Goal: Information Seeking & Learning: Learn about a topic

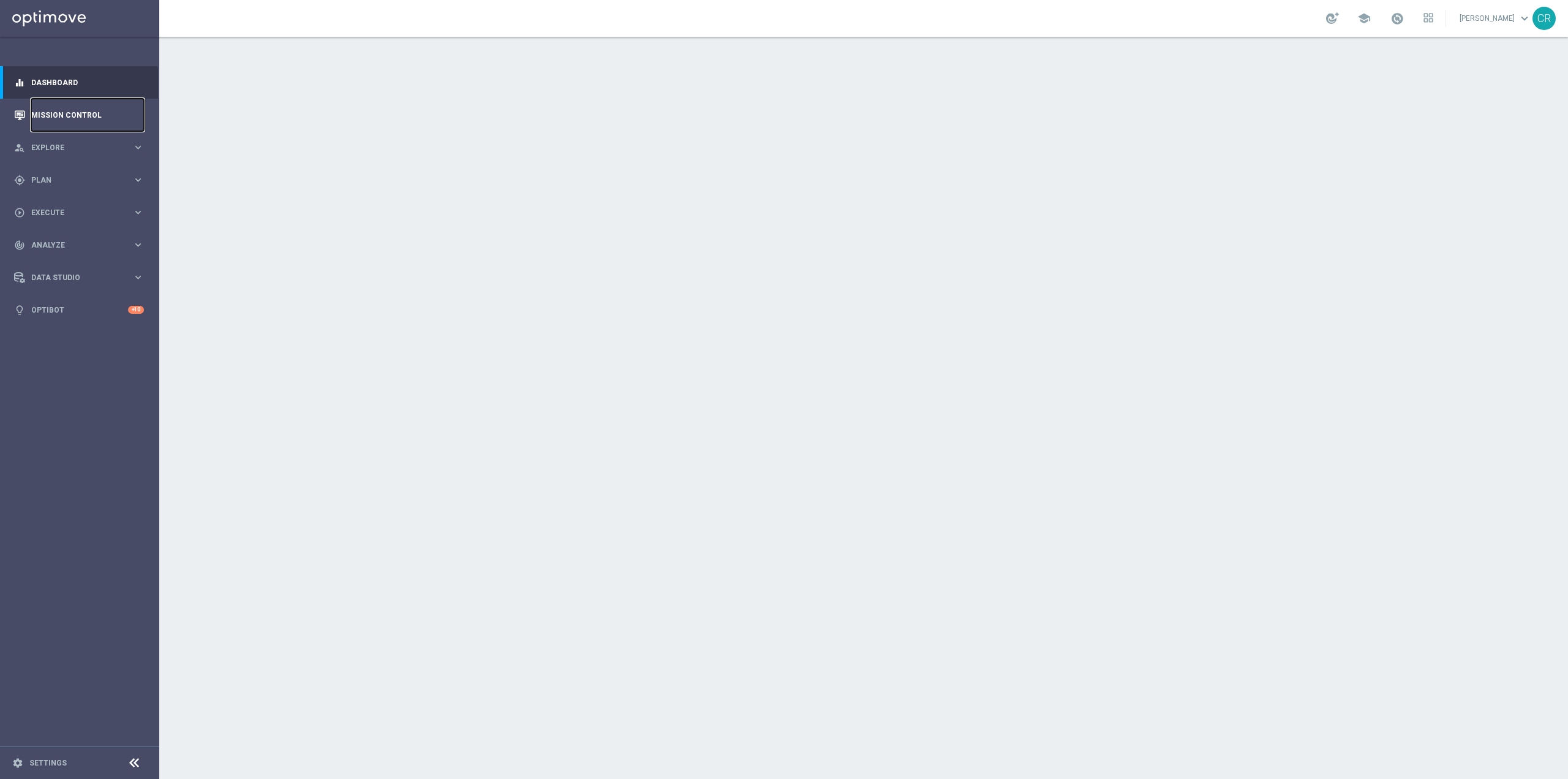
click at [86, 109] on link "Mission Control" at bounding box center [87, 115] width 113 height 32
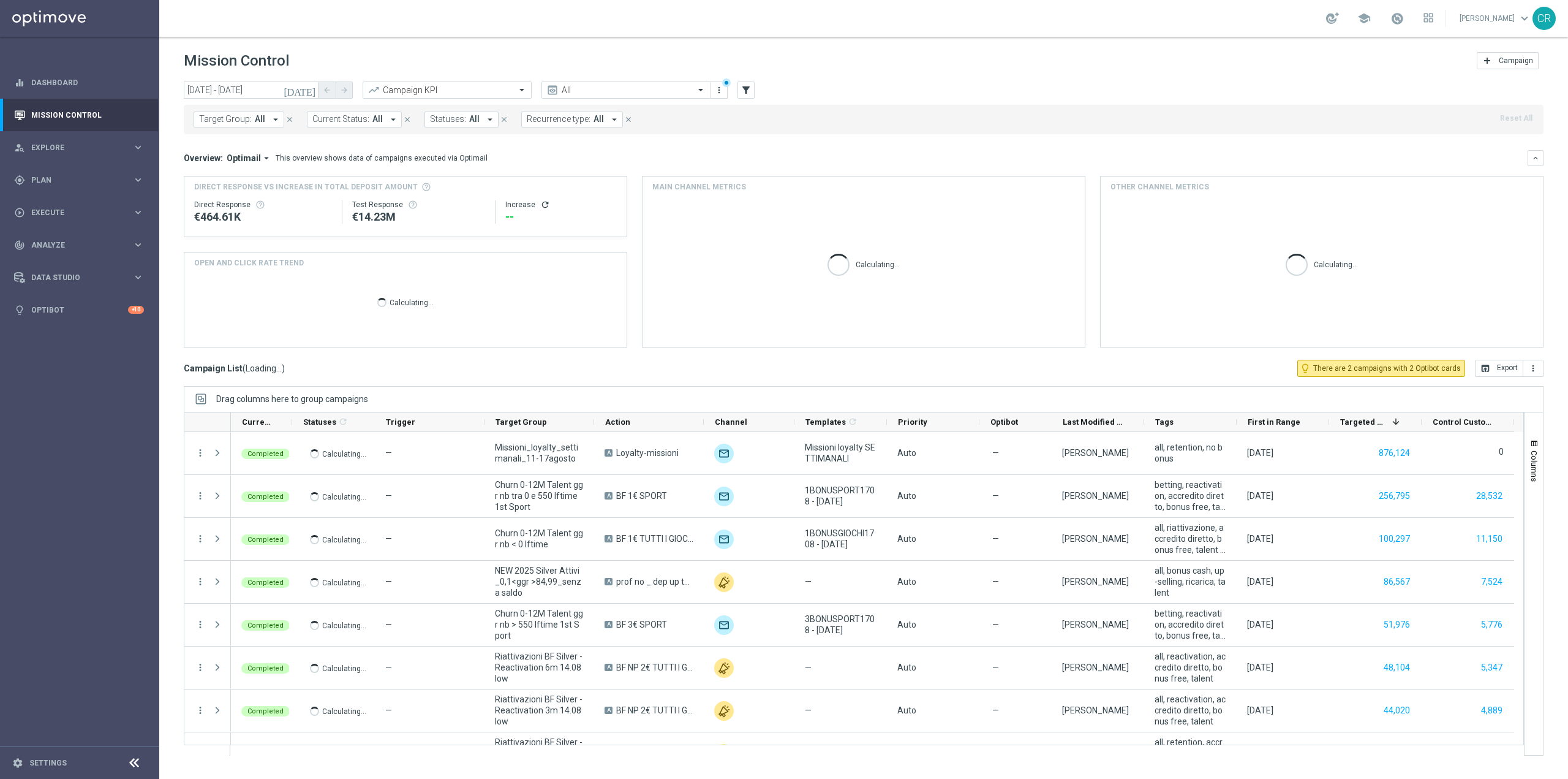
click at [313, 87] on icon "[DATE]" at bounding box center [300, 90] width 33 height 11
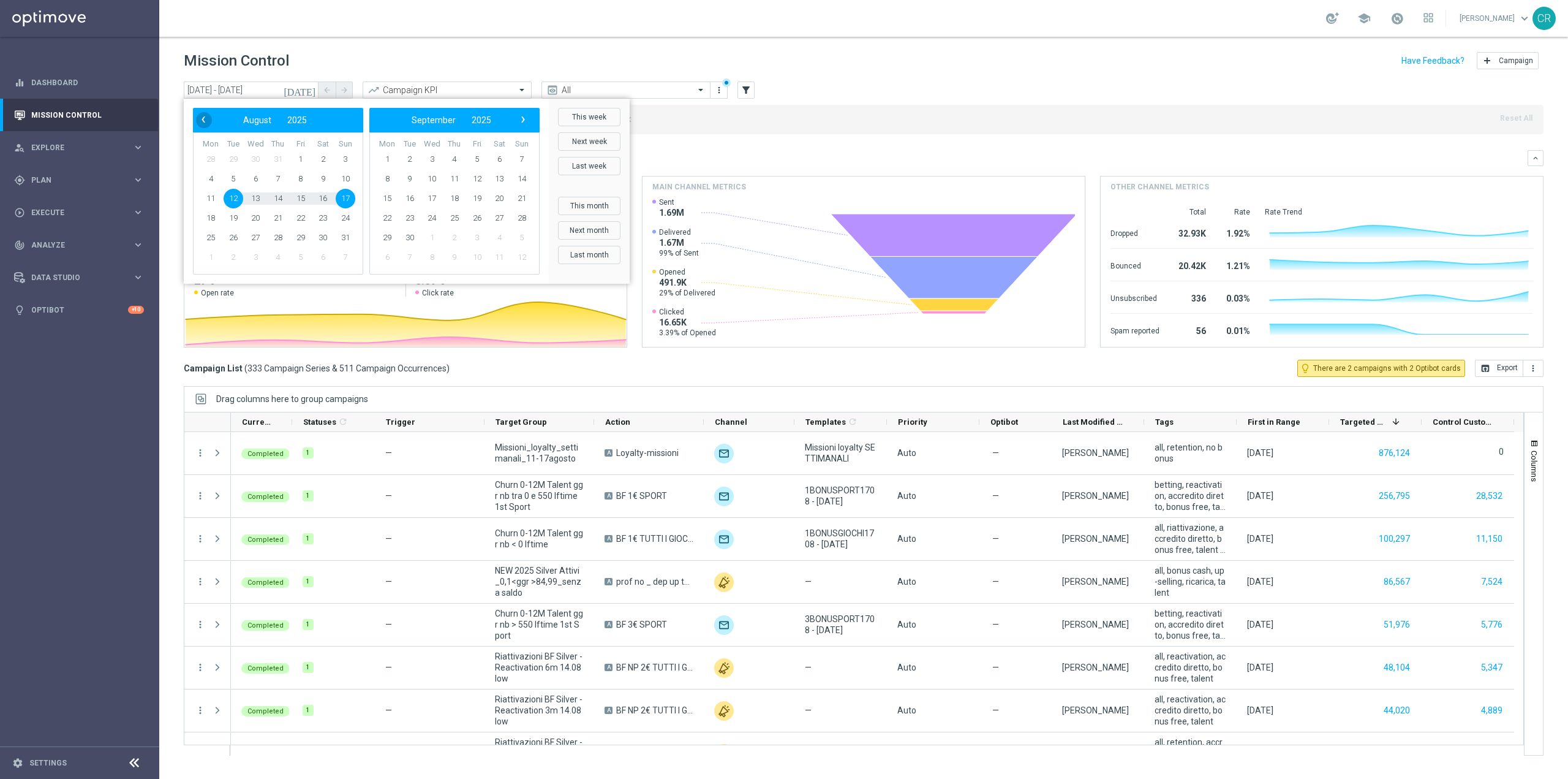
click at [205, 124] on span "‹" at bounding box center [203, 119] width 16 height 16
click at [249, 234] on span "30" at bounding box center [255, 238] width 20 height 20
click at [273, 234] on span "31" at bounding box center [278, 238] width 20 height 20
type input "[DATE] - [DATE]"
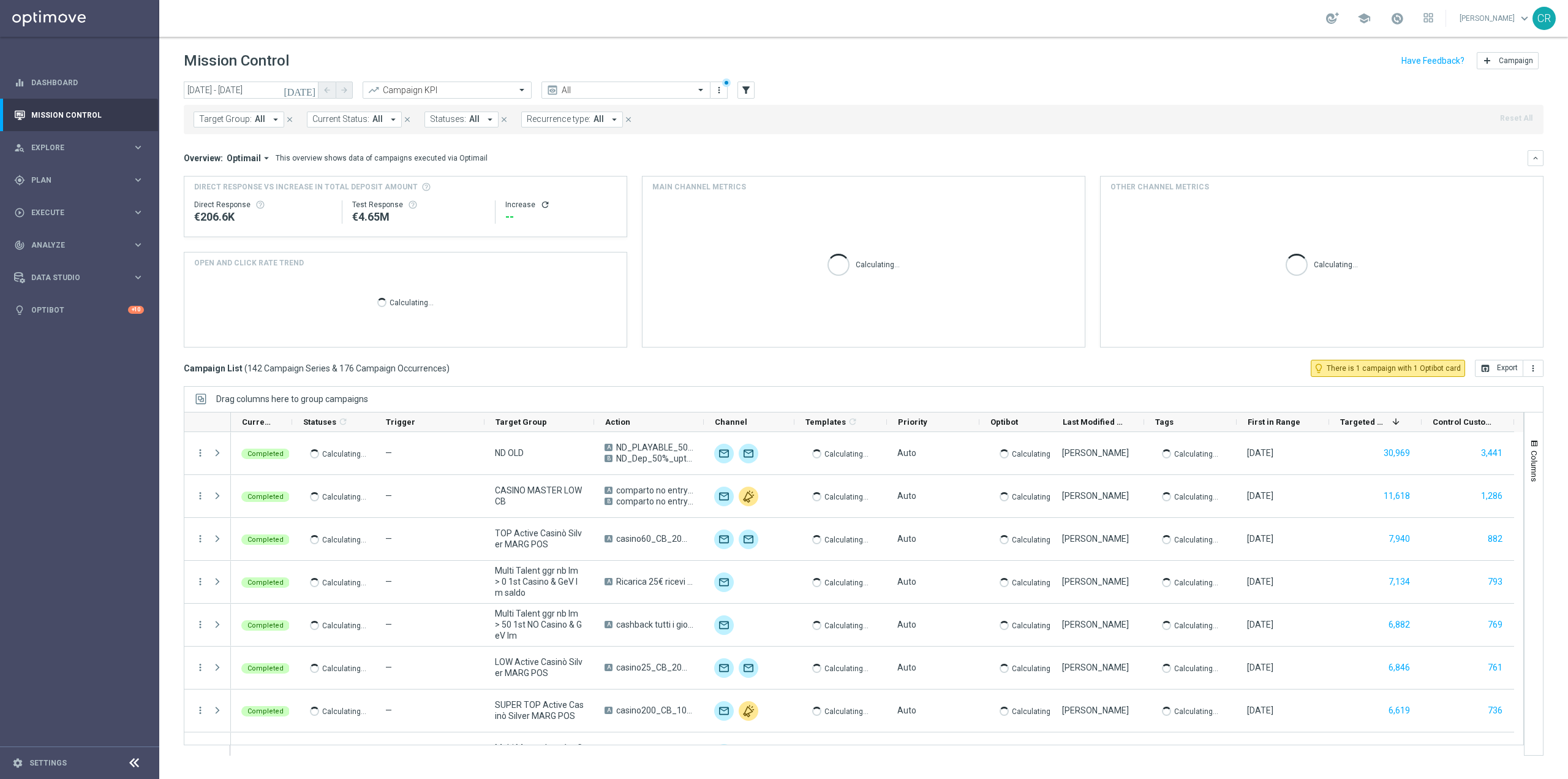
click at [248, 116] on span "Target Group:" at bounding box center [225, 119] width 53 height 10
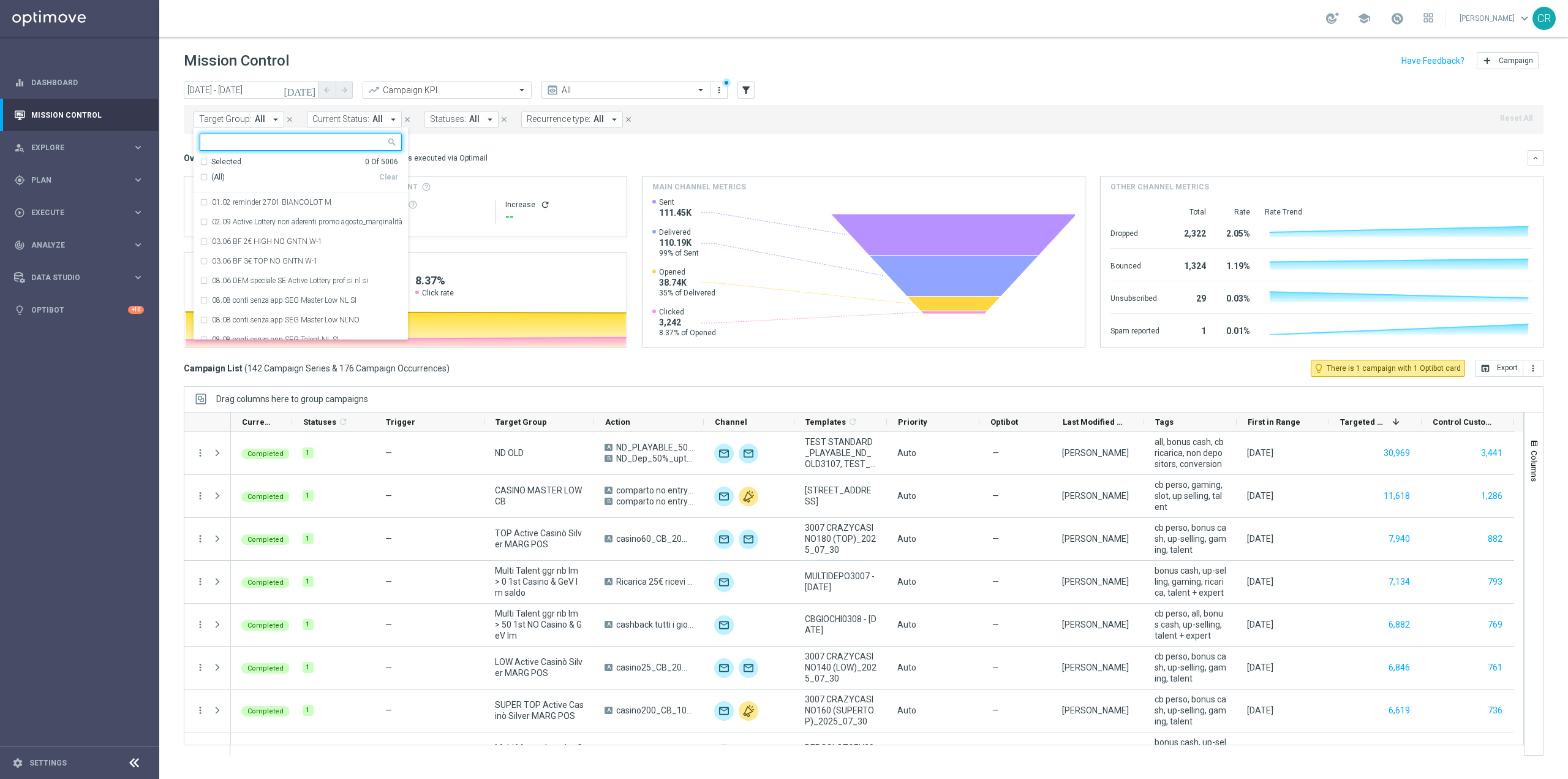
click at [265, 142] on input "text" at bounding box center [295, 142] width 179 height 10
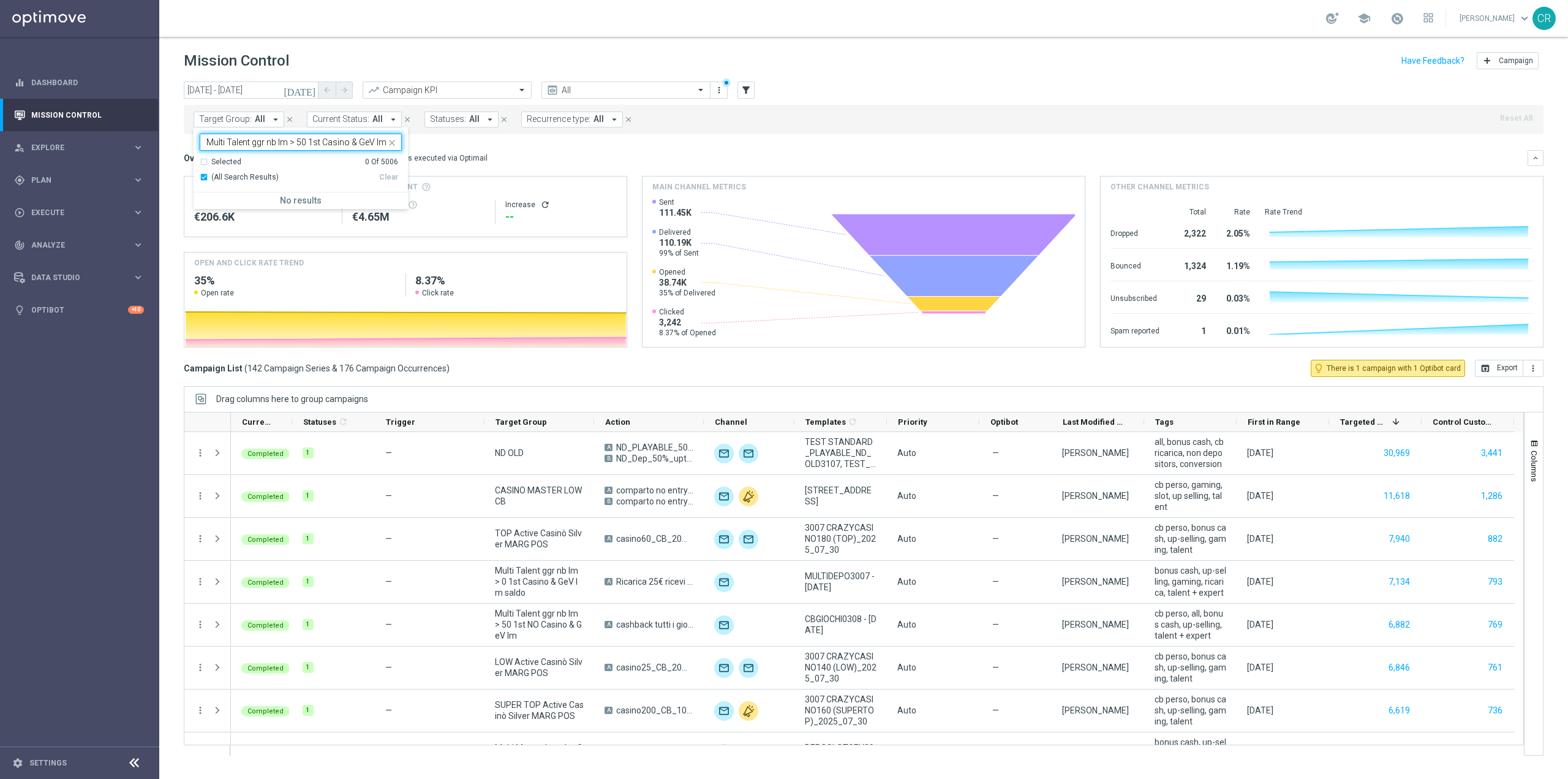
type input "Multi Talent ggr nb lm > 50 1st Casino & GeV lm"
click at [491, 150] on div "Overview: Optimail arrow_drop_down This overview shows data of campaigns execut…" at bounding box center [863, 157] width 1360 height 16
click at [752, 85] on button "filter_alt" at bounding box center [746, 90] width 17 height 17
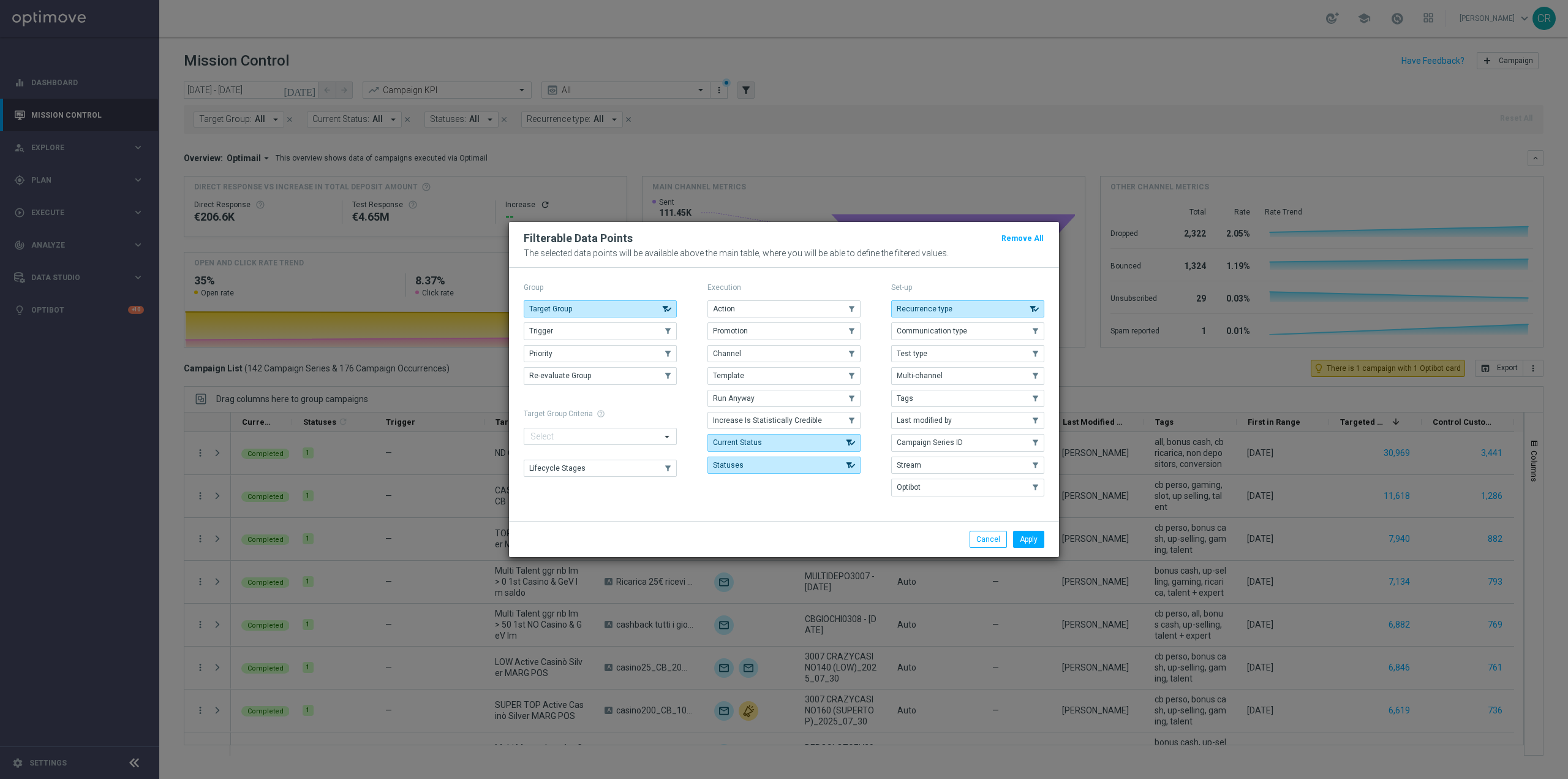
click at [935, 415] on button "Last modified by" at bounding box center [967, 420] width 153 height 17
click at [1023, 540] on button "Apply" at bounding box center [1028, 539] width 31 height 17
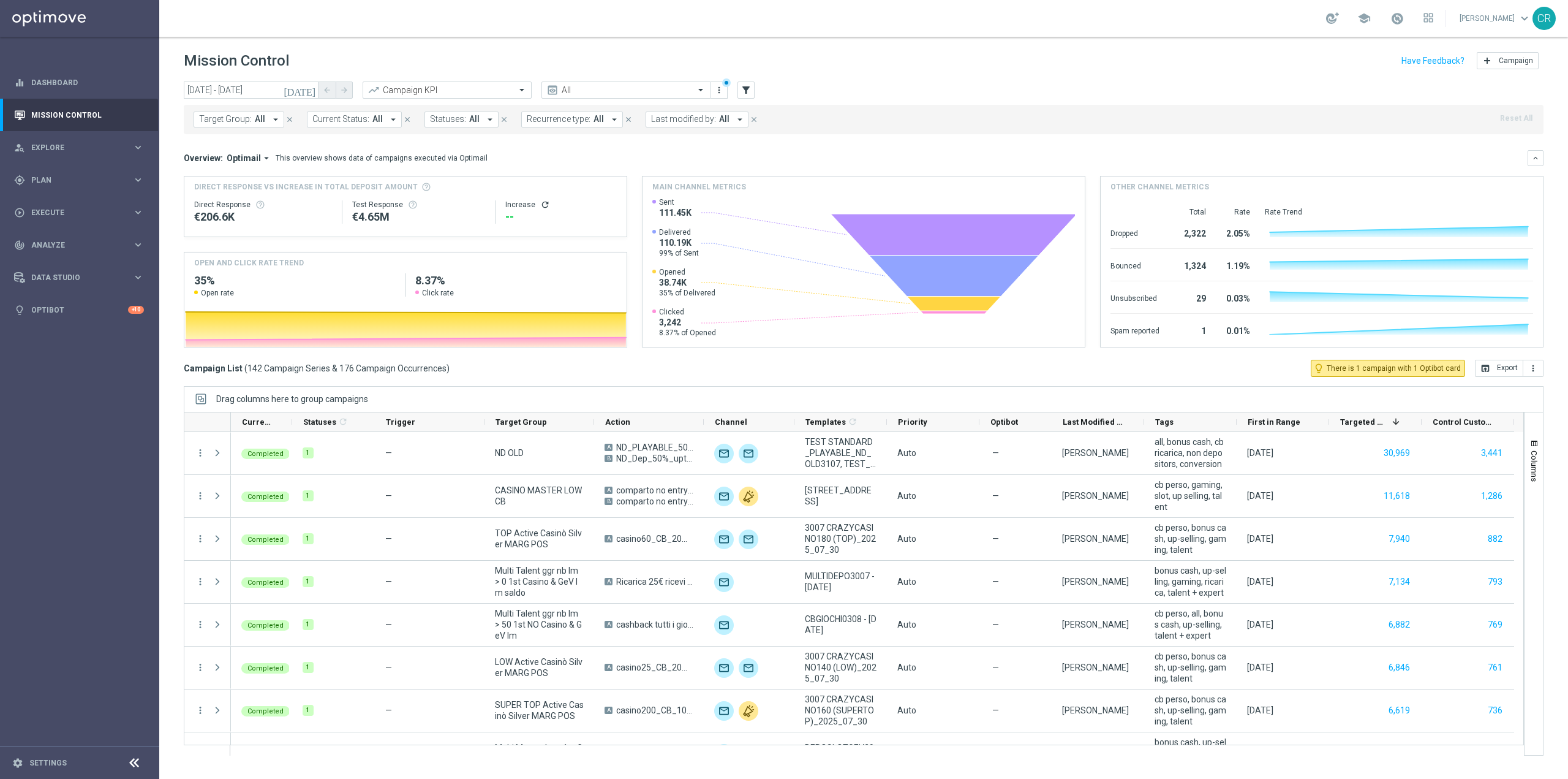
click at [700, 121] on span "Last modified by:" at bounding box center [684, 119] width 65 height 10
type input "t"
click at [714, 199] on label "[PERSON_NAME]" at bounding box center [692, 202] width 57 height 8
click at [721, 140] on input "[PERSON_NAME]" at bounding box center [748, 142] width 179 height 10
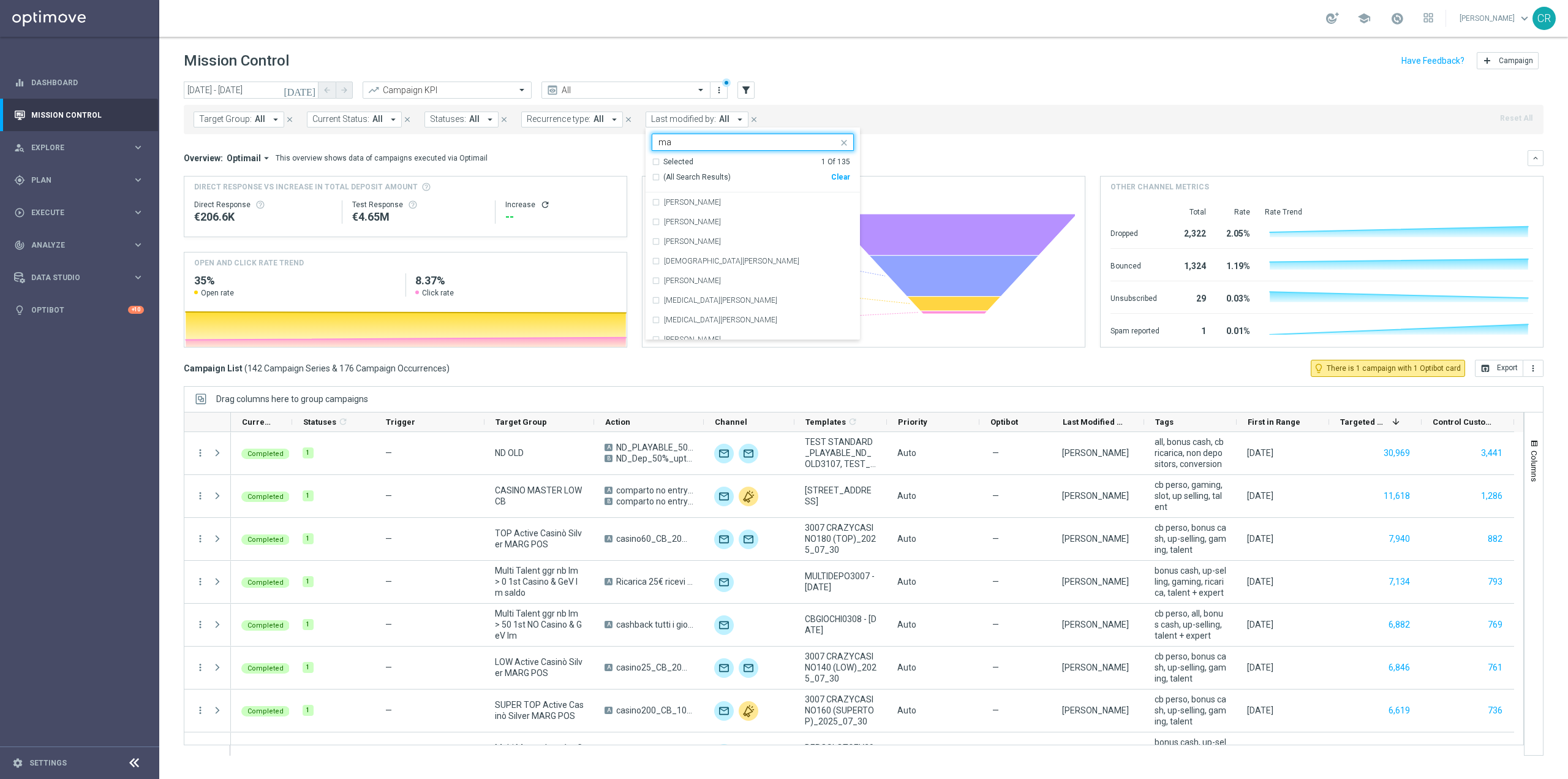
type input "m"
type input "c"
click at [721, 204] on label "[PERSON_NAME]" at bounding box center [692, 202] width 57 height 8
click at [708, 144] on input "[PERSON_NAME]" at bounding box center [748, 142] width 179 height 10
type input "r"
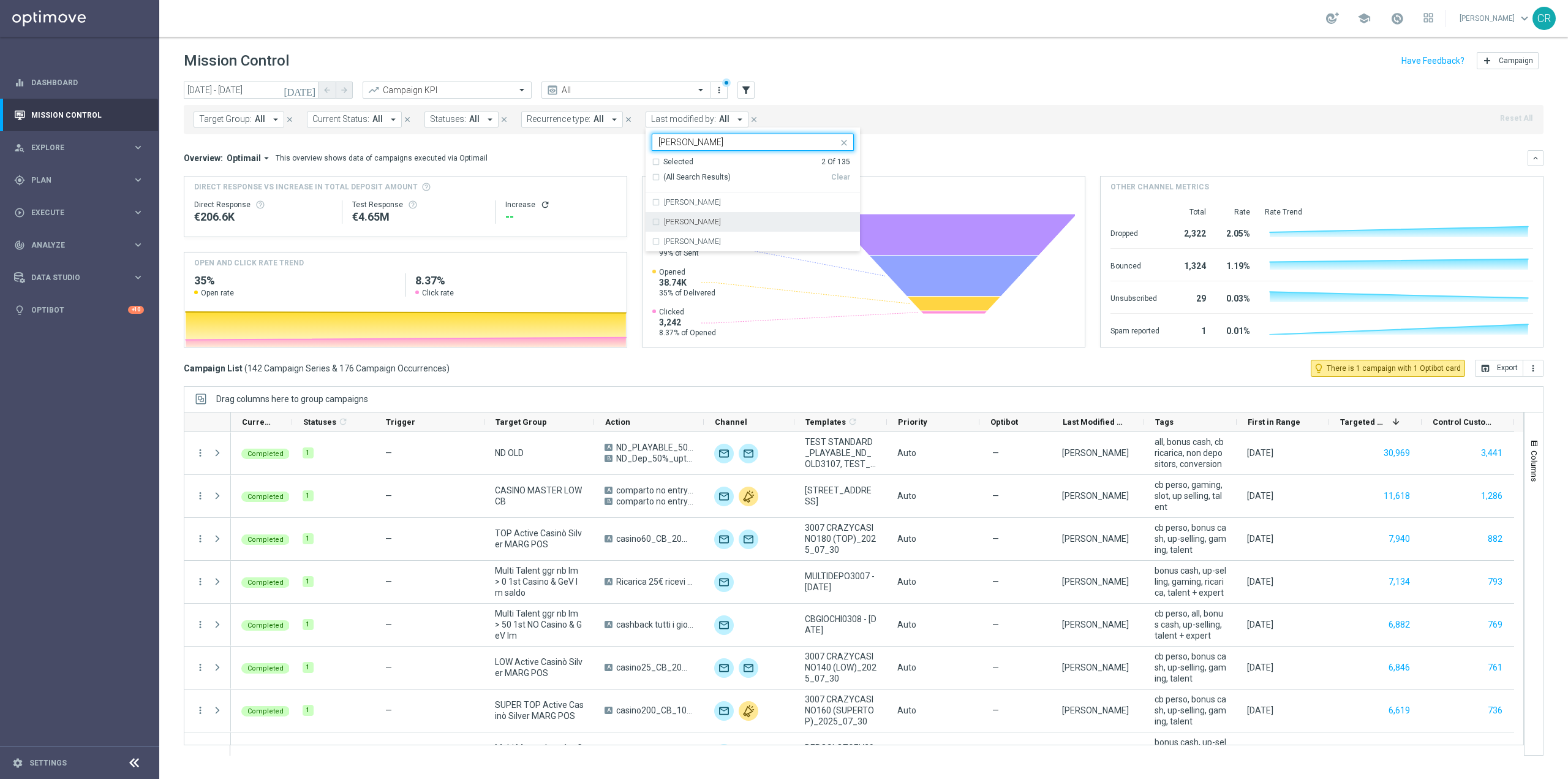
click at [687, 223] on label "[PERSON_NAME]" at bounding box center [692, 221] width 57 height 8
click at [708, 144] on input "[PERSON_NAME]" at bounding box center [748, 142] width 179 height 10
type input "f"
type input "m"
click at [901, 146] on mini-dashboard "Overview: Optimail arrow_drop_down This overview shows data of campaigns execut…" at bounding box center [863, 247] width 1360 height 226
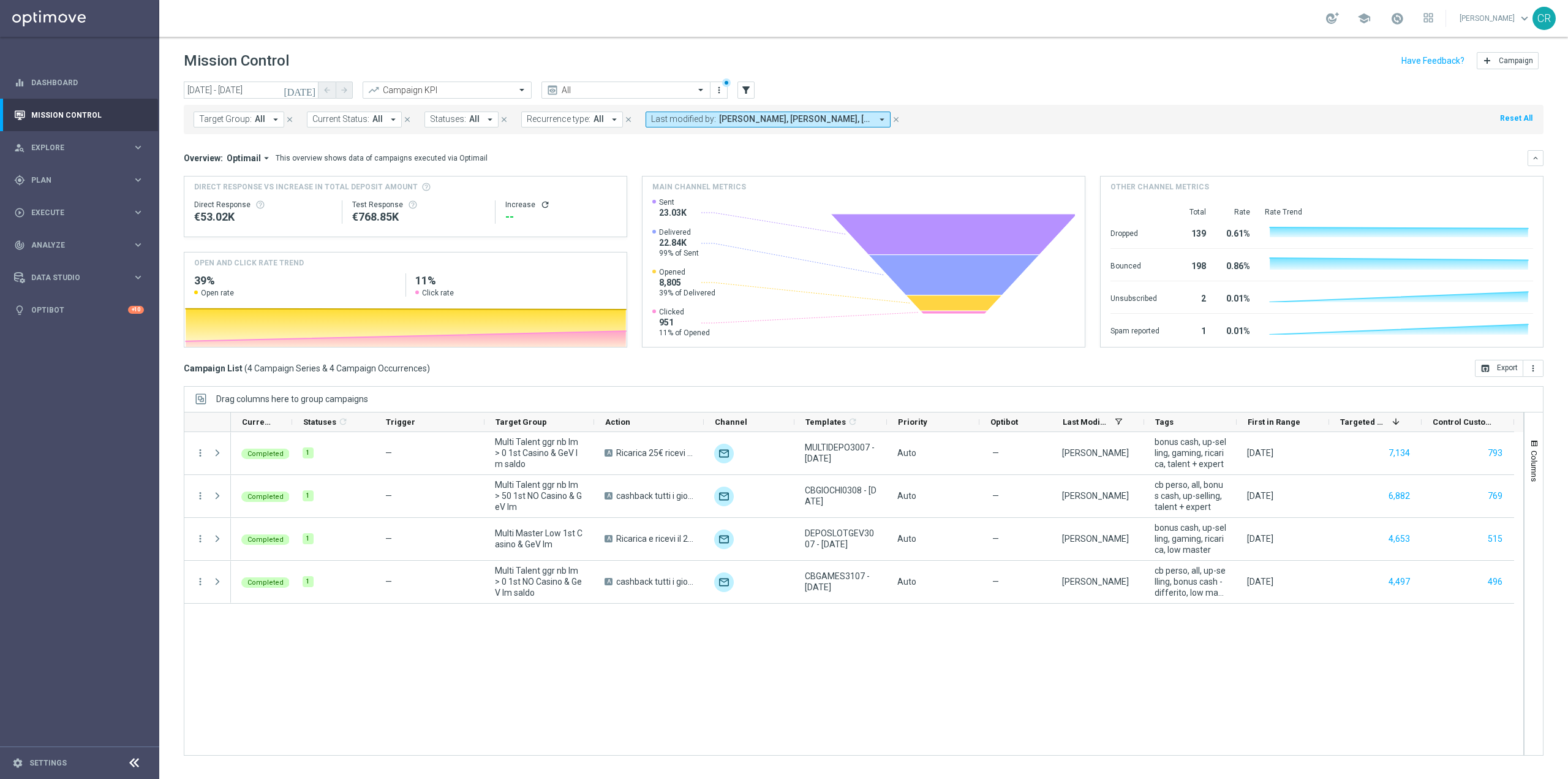
click at [240, 125] on button "Target Group: All arrow_drop_down" at bounding box center [239, 119] width 91 height 16
type input "Multi Talent ggr nb lm > 50 1st Casino & GeV lm"
click at [307, 93] on icon "[DATE]" at bounding box center [300, 90] width 33 height 11
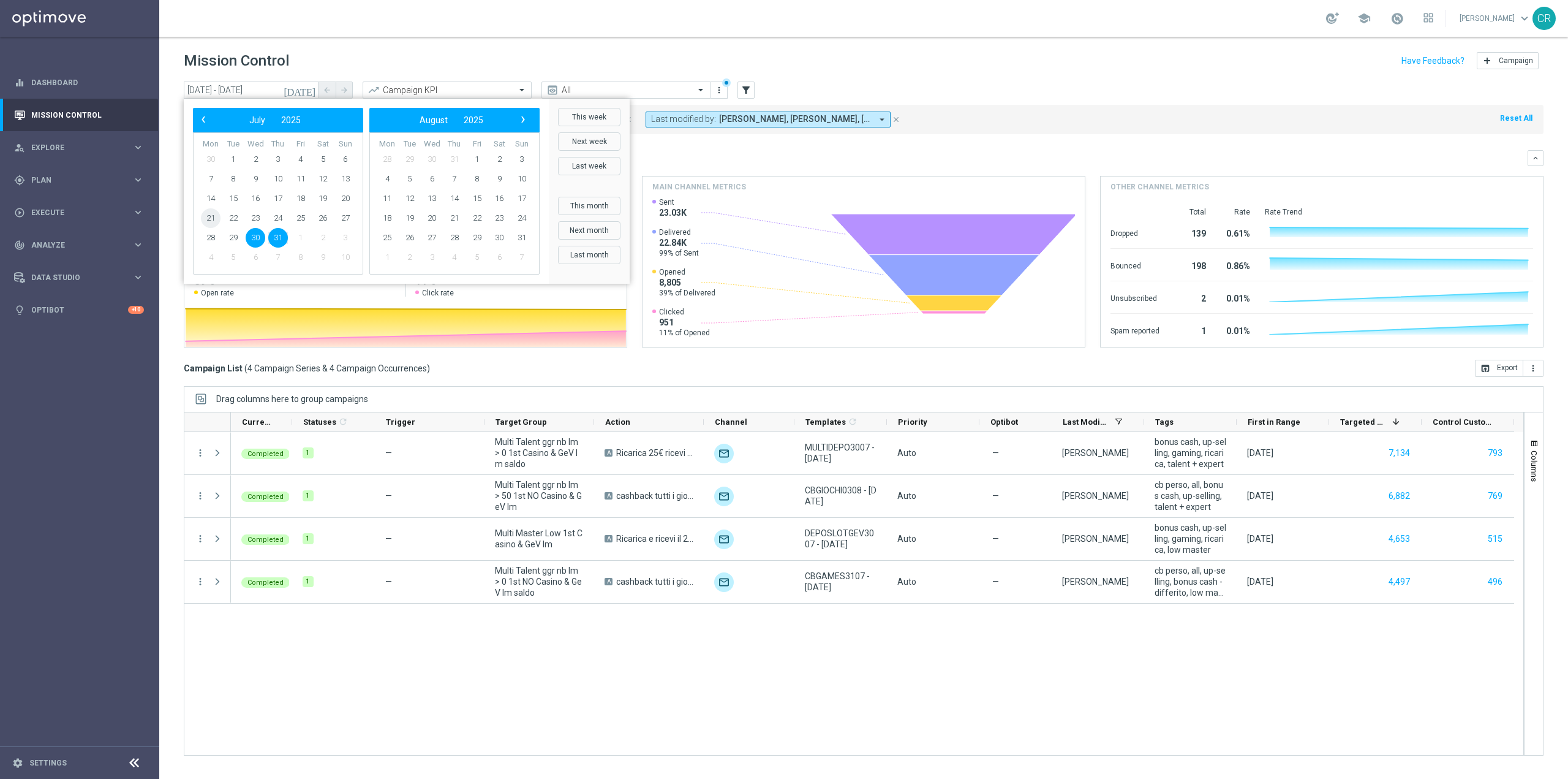
click at [212, 221] on span "21" at bounding box center [210, 218] width 20 height 20
click at [521, 156] on span "3" at bounding box center [522, 159] width 20 height 20
type input "[DATE] - [DATE]"
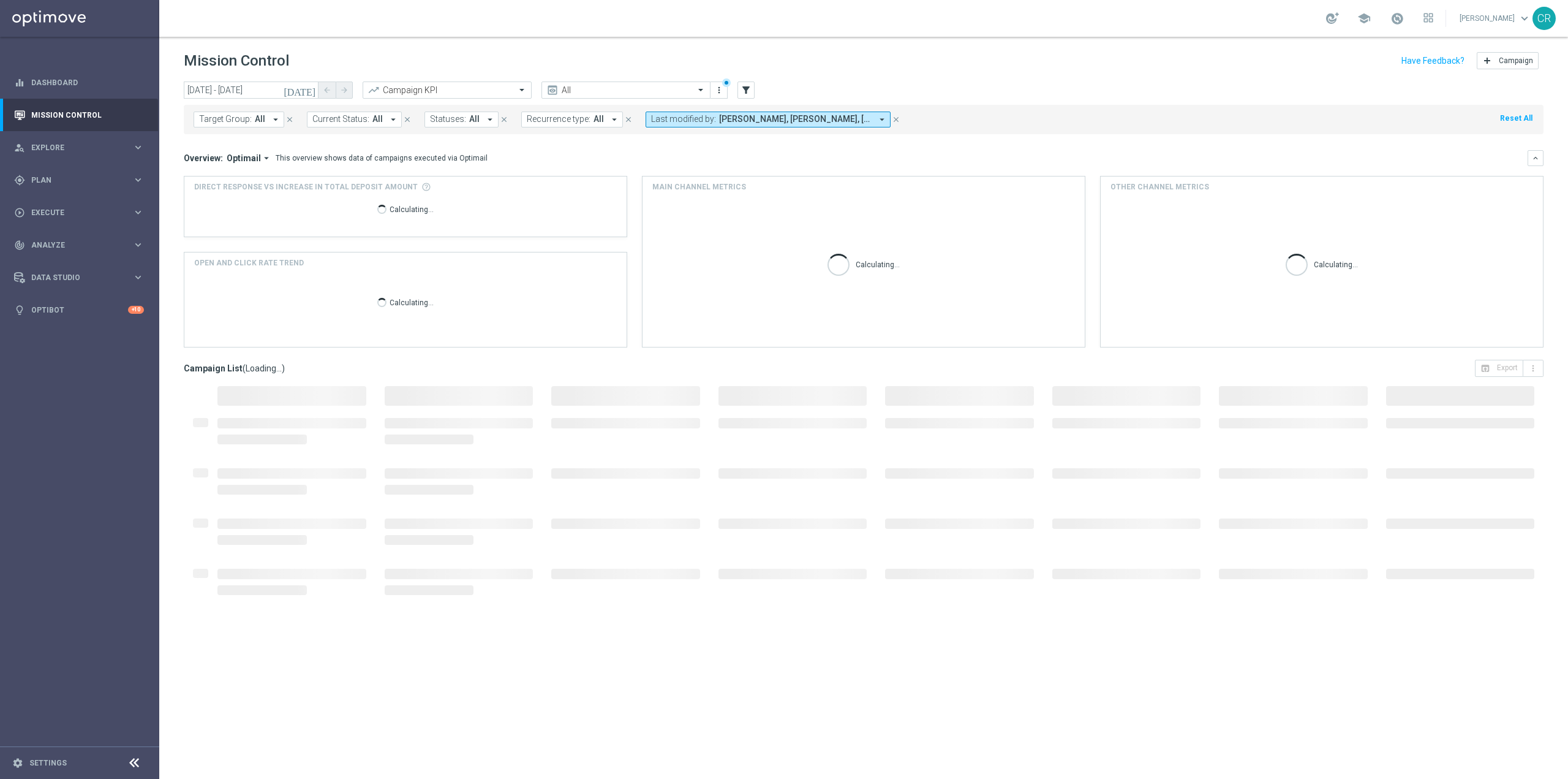
click at [240, 121] on span "Target Group:" at bounding box center [225, 119] width 53 height 10
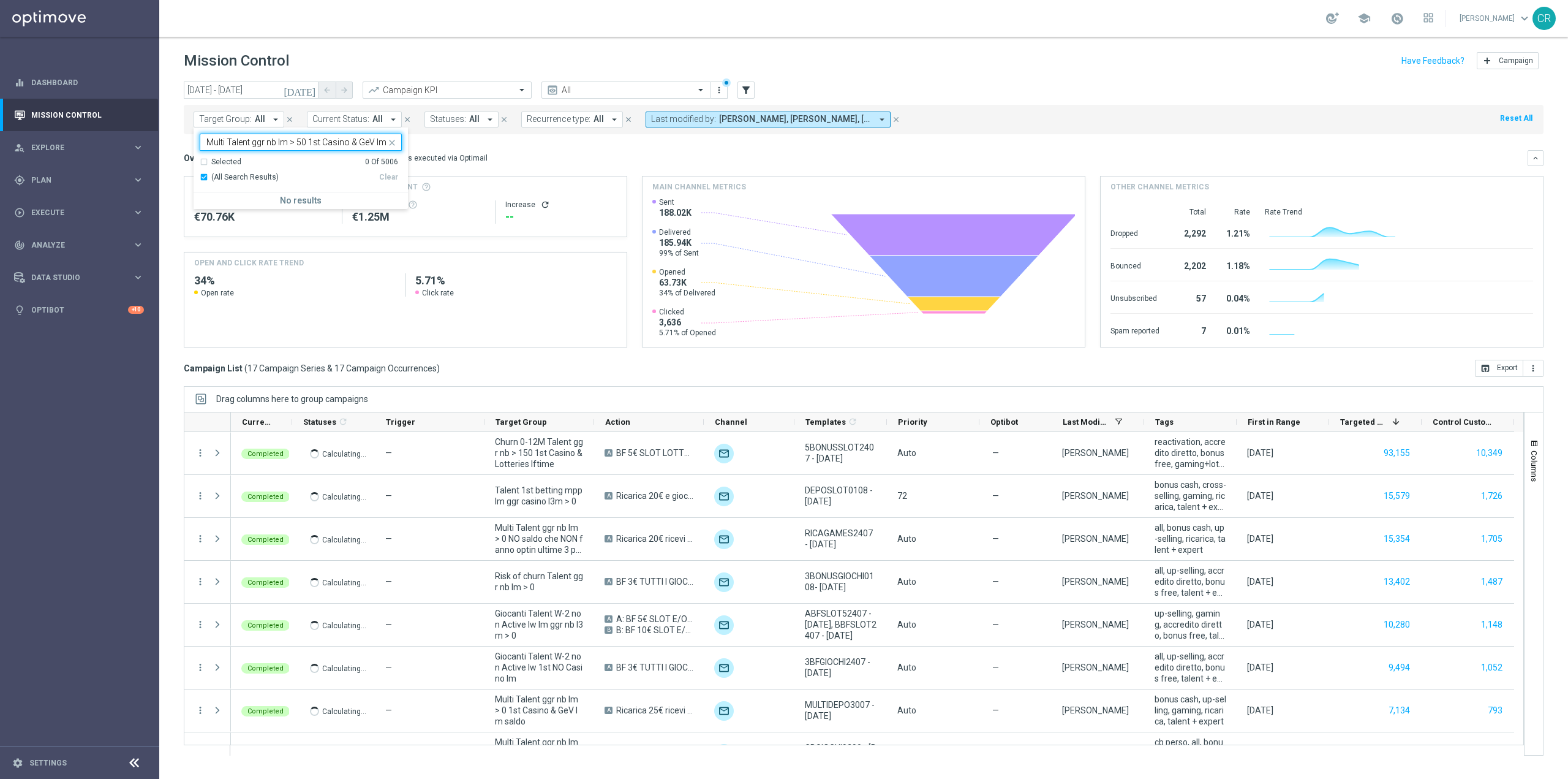
click at [251, 147] on input "Multi Talent ggr nb lm > 50 1st Casino & GeV lm" at bounding box center [295, 142] width 179 height 10
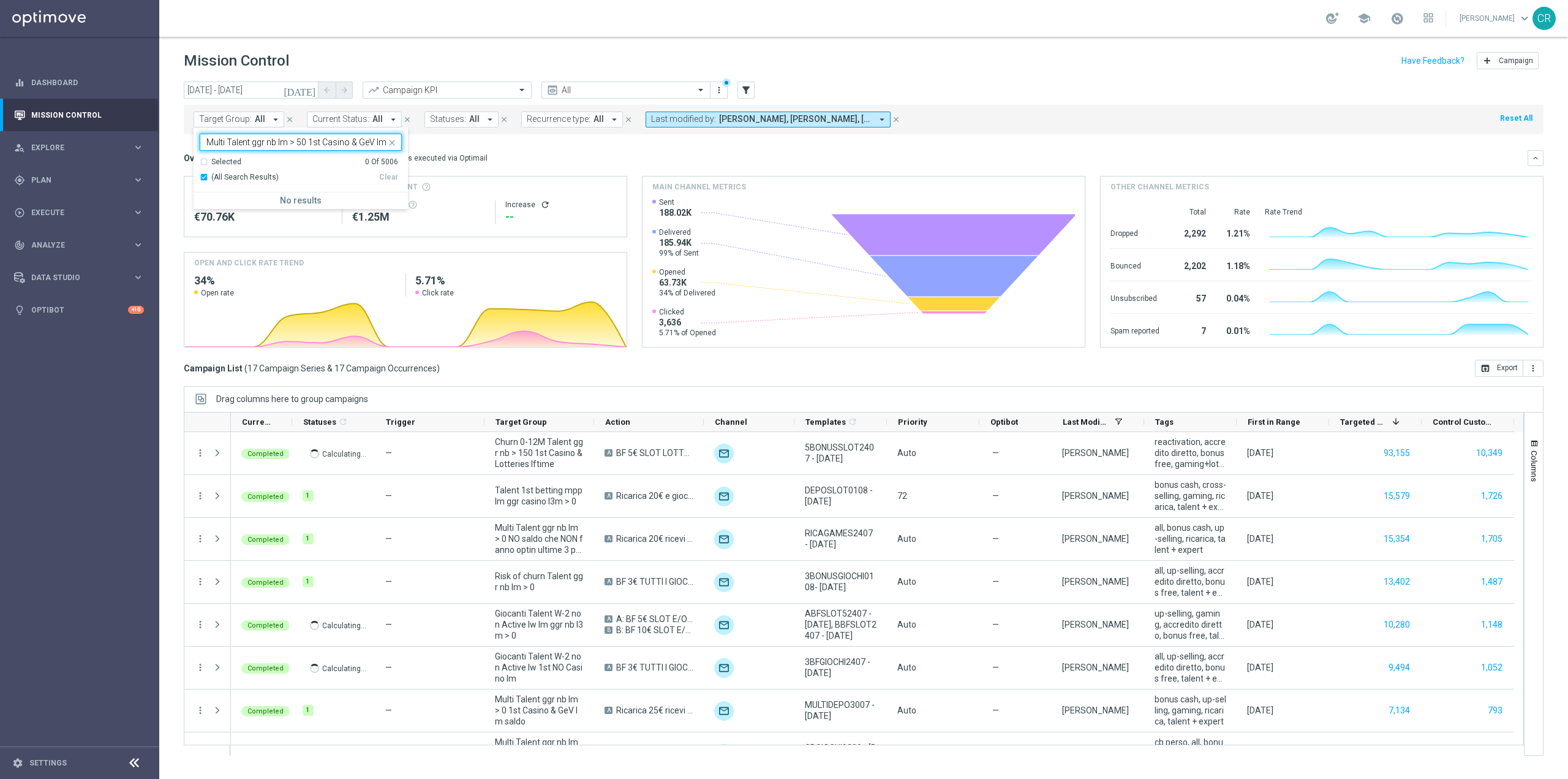
type input "Multi Talent ggr nb lm > 50 1st Casino & GeV lm"
click at [533, 142] on mini-dashboard "Overview: Optimail arrow_drop_down This overview shows data of campaigns execut…" at bounding box center [863, 247] width 1360 height 226
click at [310, 89] on icon "[DATE]" at bounding box center [300, 90] width 33 height 11
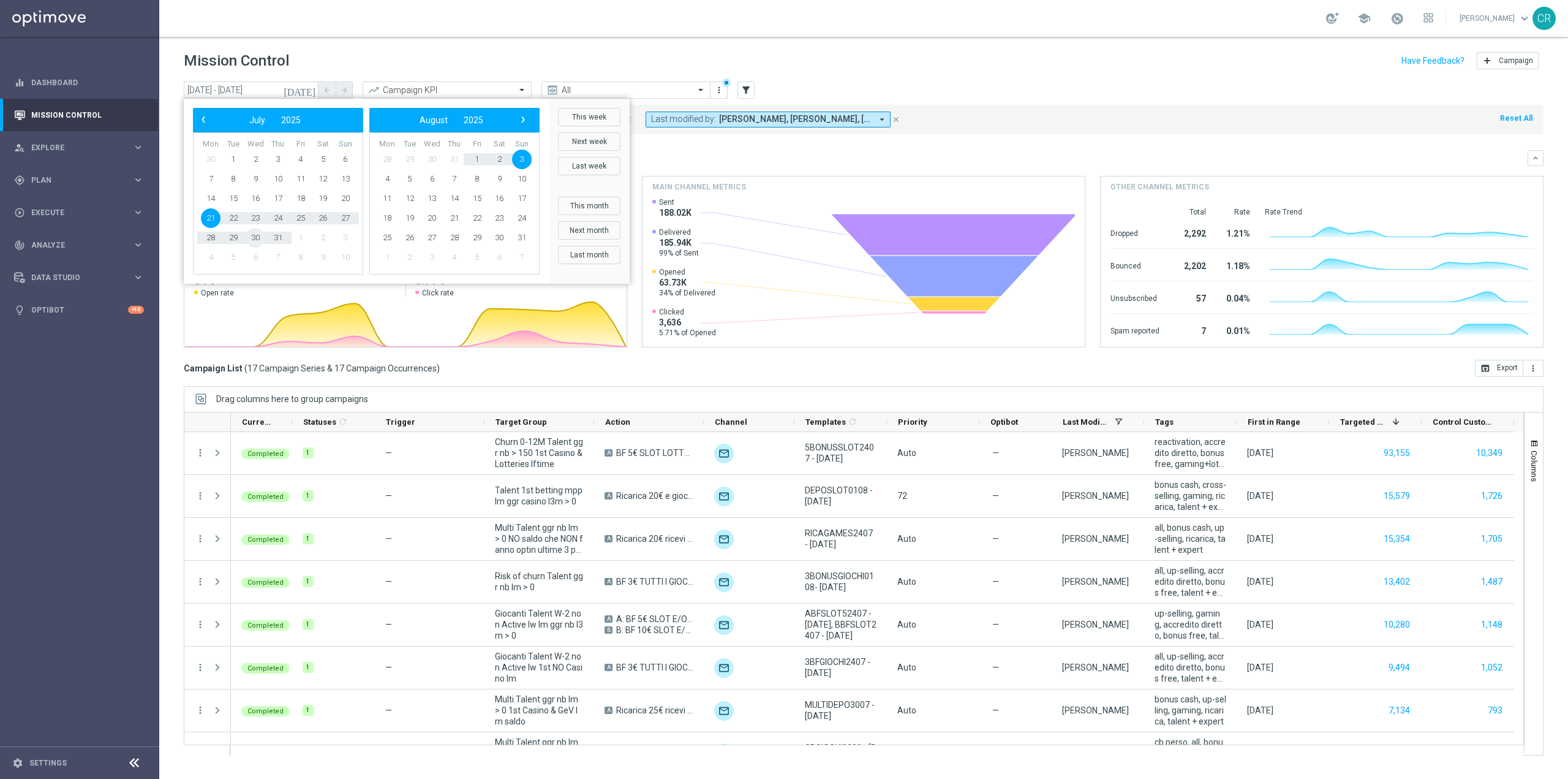
click at [252, 238] on span "30" at bounding box center [255, 238] width 20 height 20
click at [282, 237] on span "31" at bounding box center [278, 238] width 20 height 20
type input "[DATE] - [DATE]"
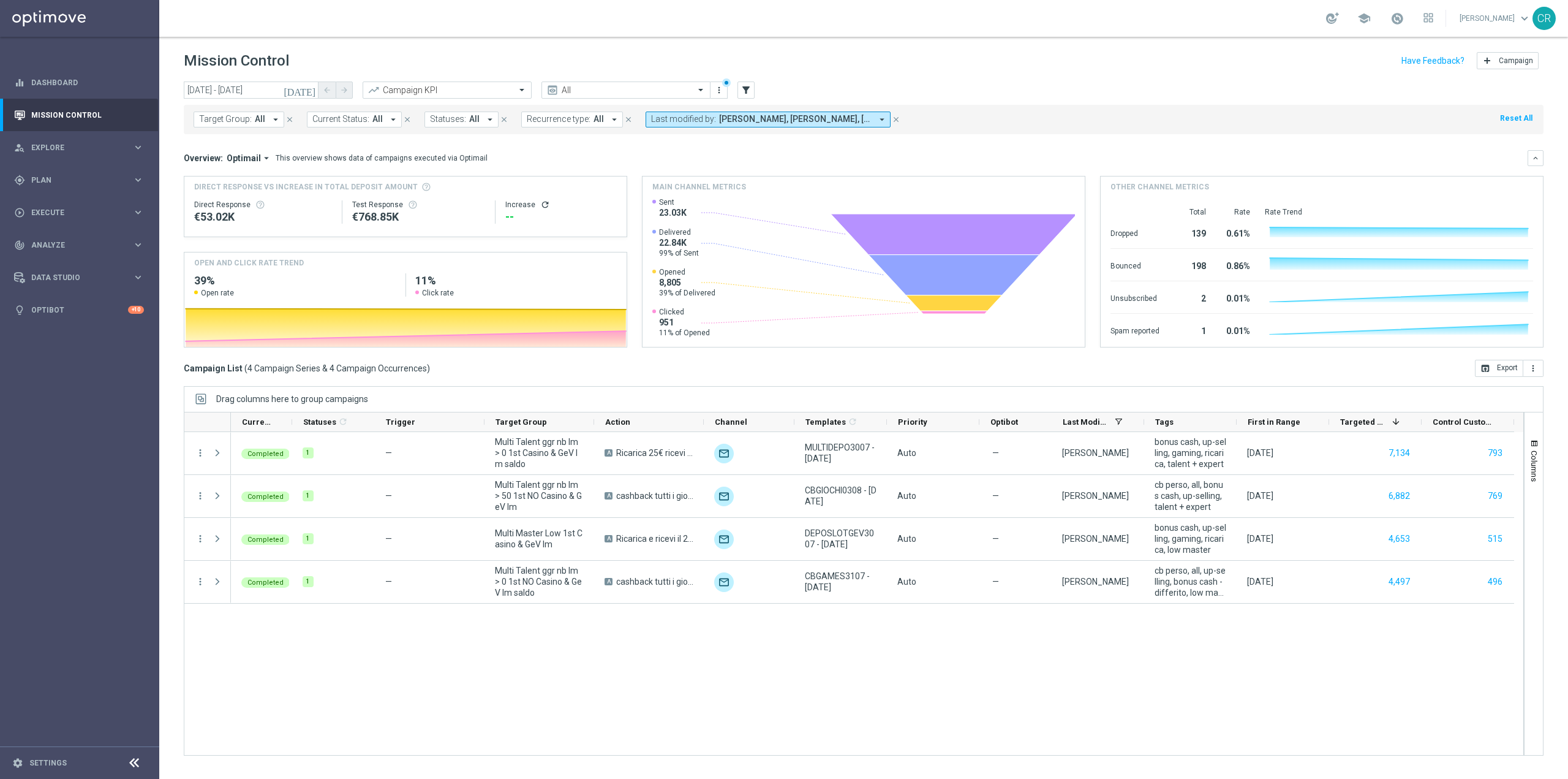
click at [892, 122] on icon "close" at bounding box center [896, 120] width 8 height 8
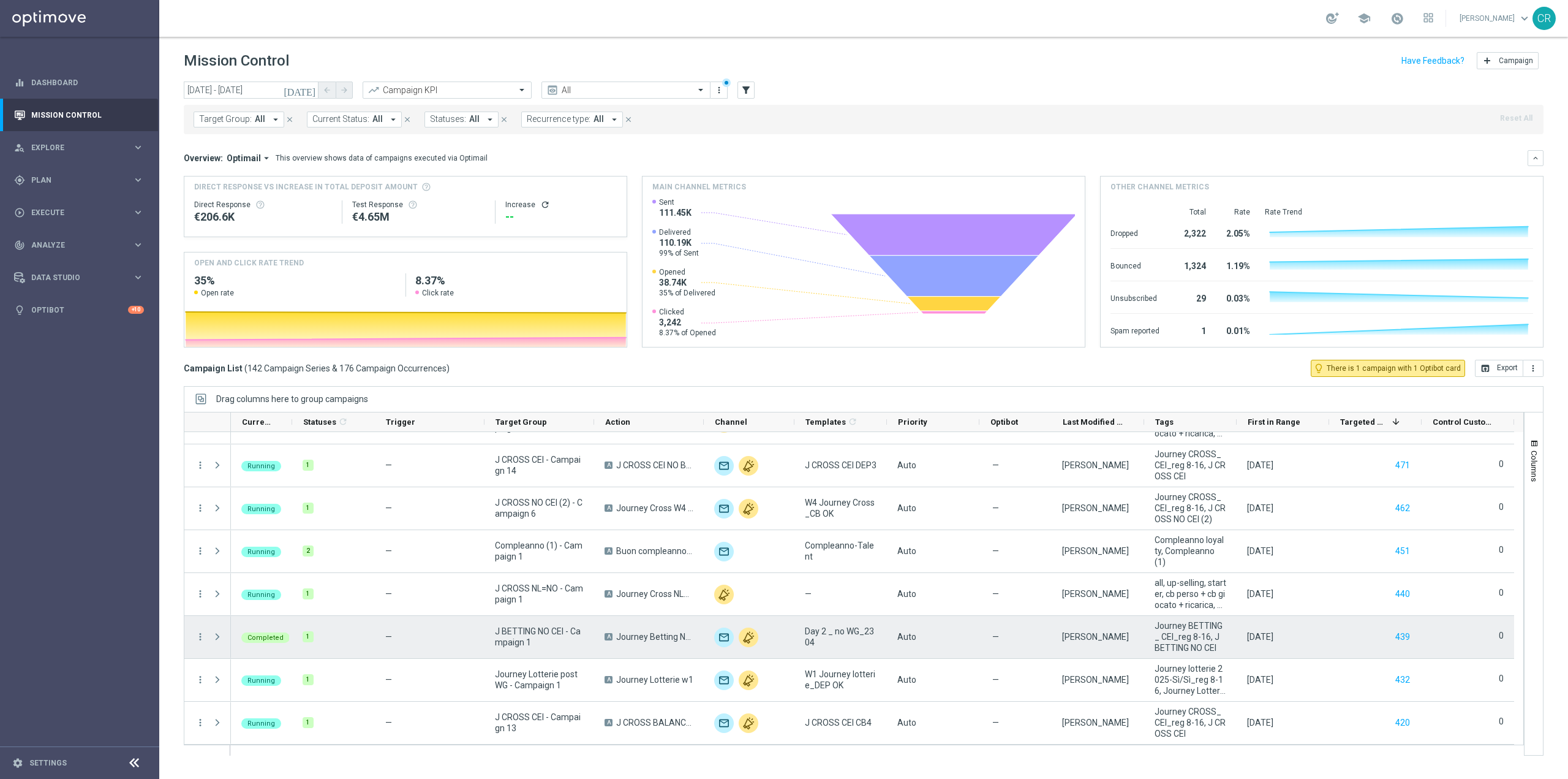
scroll to position [1594, 0]
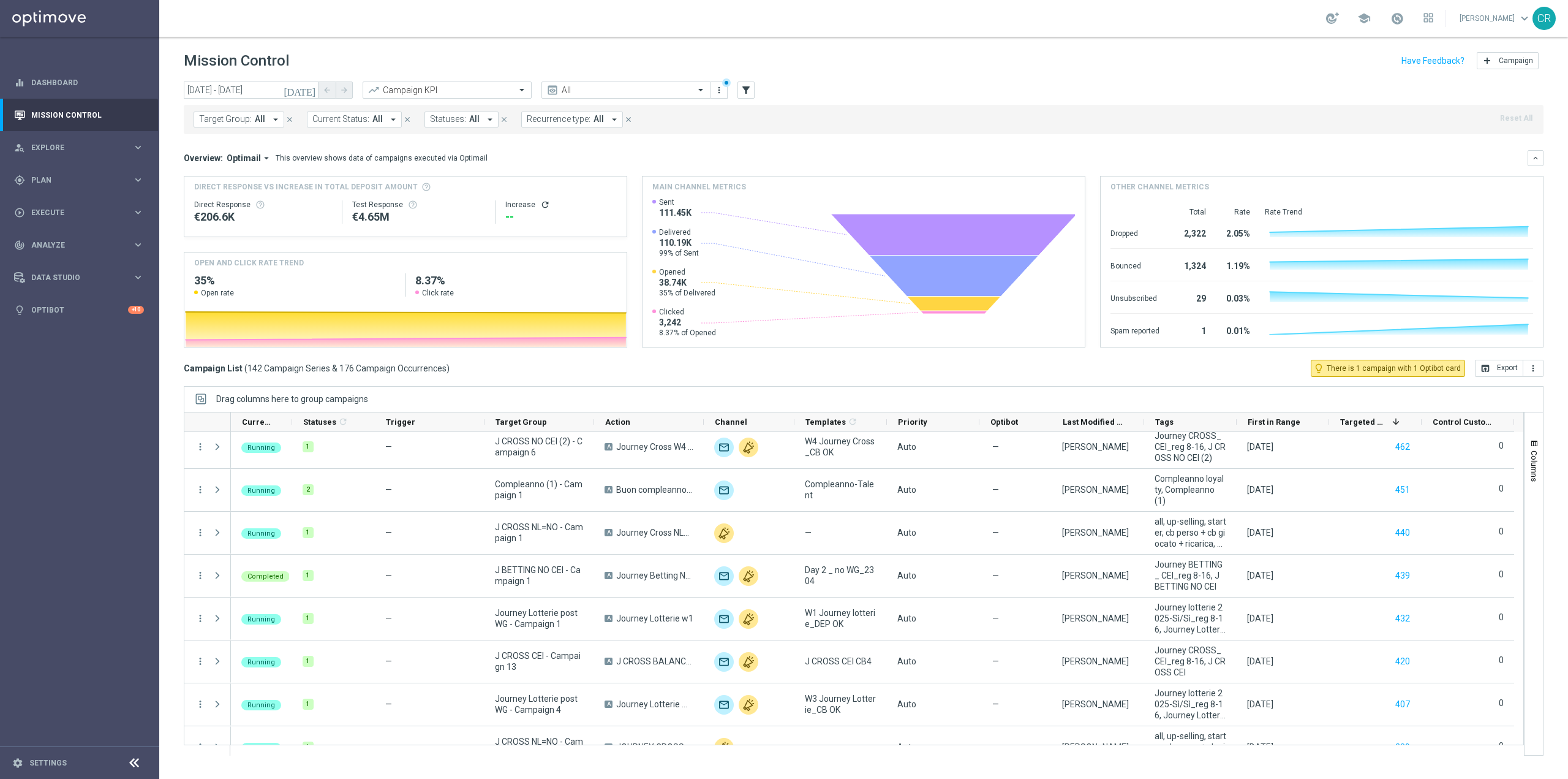
click at [757, 92] on div "[DATE] [DATE] - [DATE] arrow_back arrow_forward Campaign KPI trending_up All pr…" at bounding box center [863, 91] width 1360 height 19
click at [746, 91] on icon "filter_alt" at bounding box center [746, 90] width 11 height 11
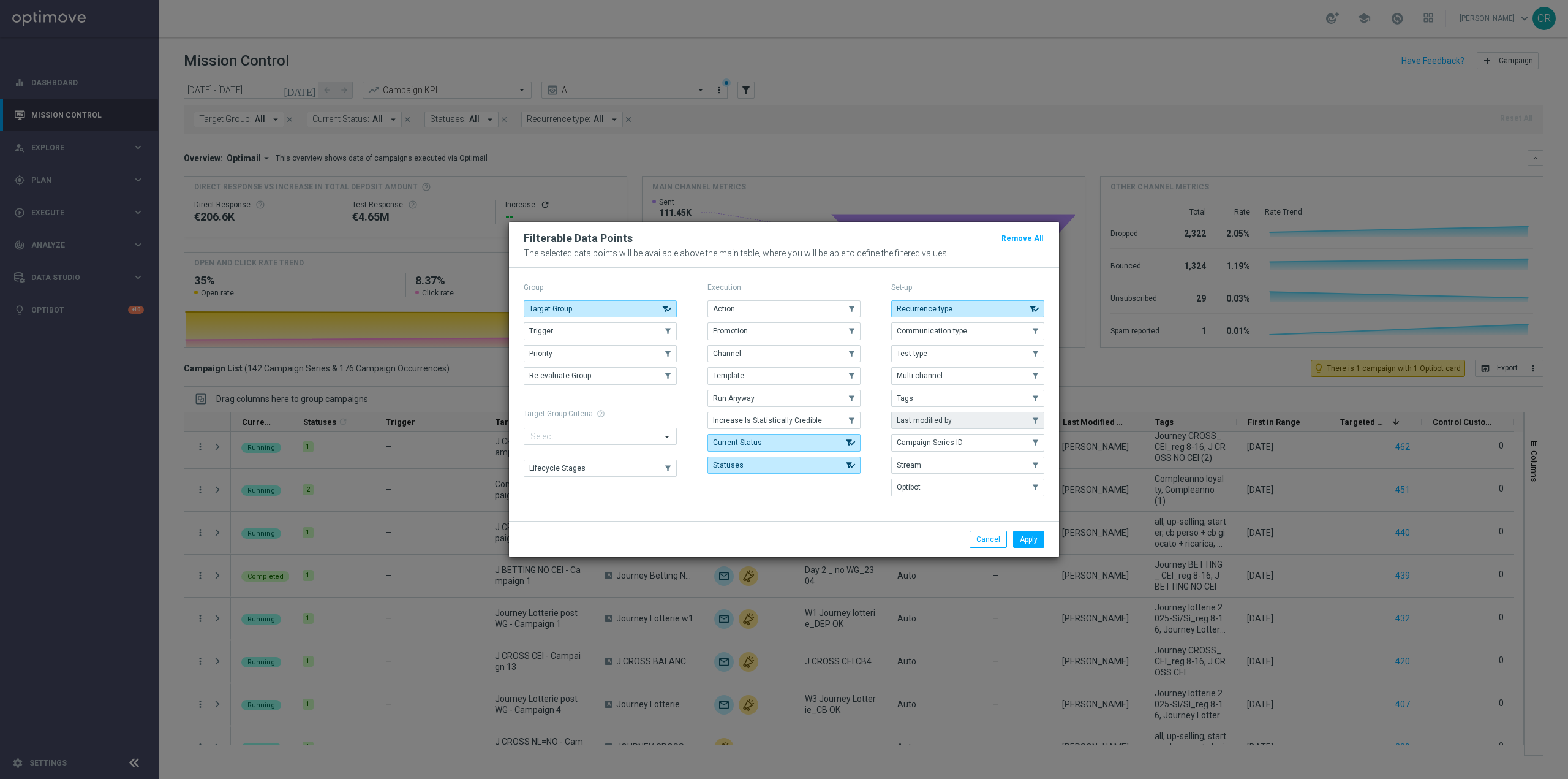
click at [933, 417] on span "Last modified by" at bounding box center [924, 420] width 55 height 8
click at [1022, 536] on button "Apply" at bounding box center [1028, 539] width 31 height 17
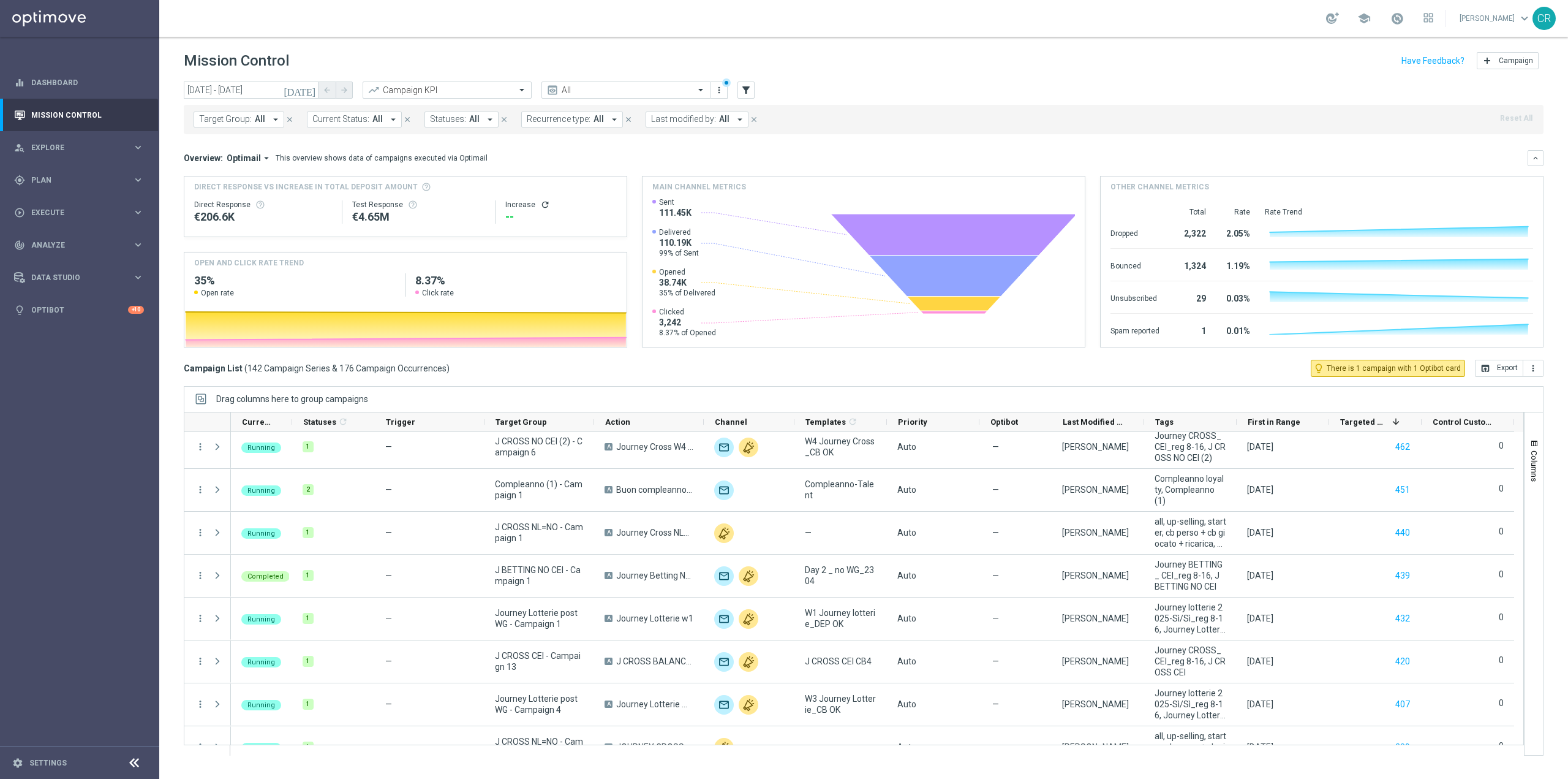
click at [680, 122] on span "Last modified by:" at bounding box center [684, 119] width 65 height 10
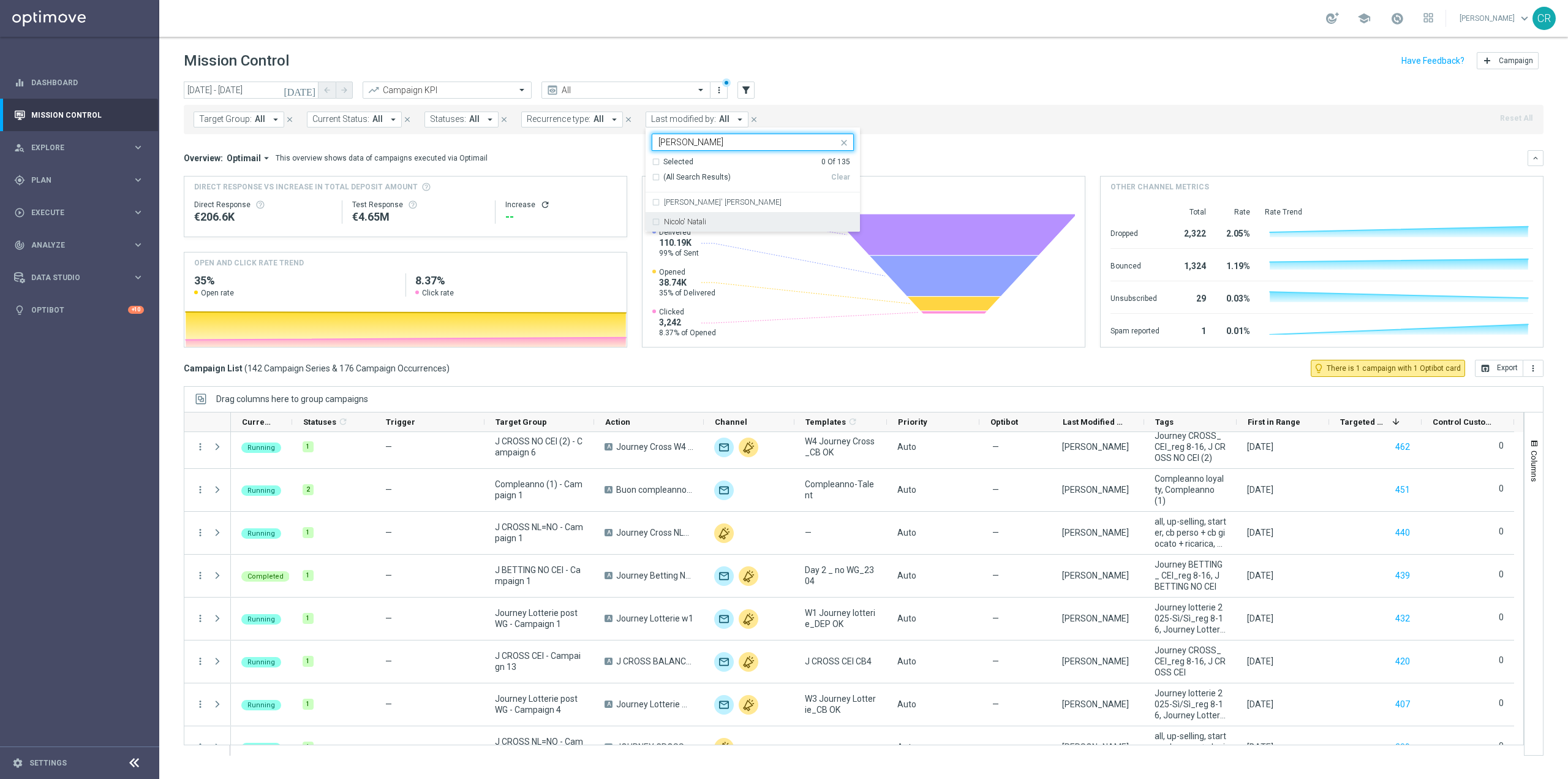
click at [713, 217] on div "Nicolo' Natali" at bounding box center [752, 221] width 202 height 20
click at [708, 138] on input "[PERSON_NAME]" at bounding box center [748, 142] width 179 height 10
type input "n"
click at [699, 239] on label "[PERSON_NAME]" at bounding box center [692, 241] width 57 height 8
type input "lore"
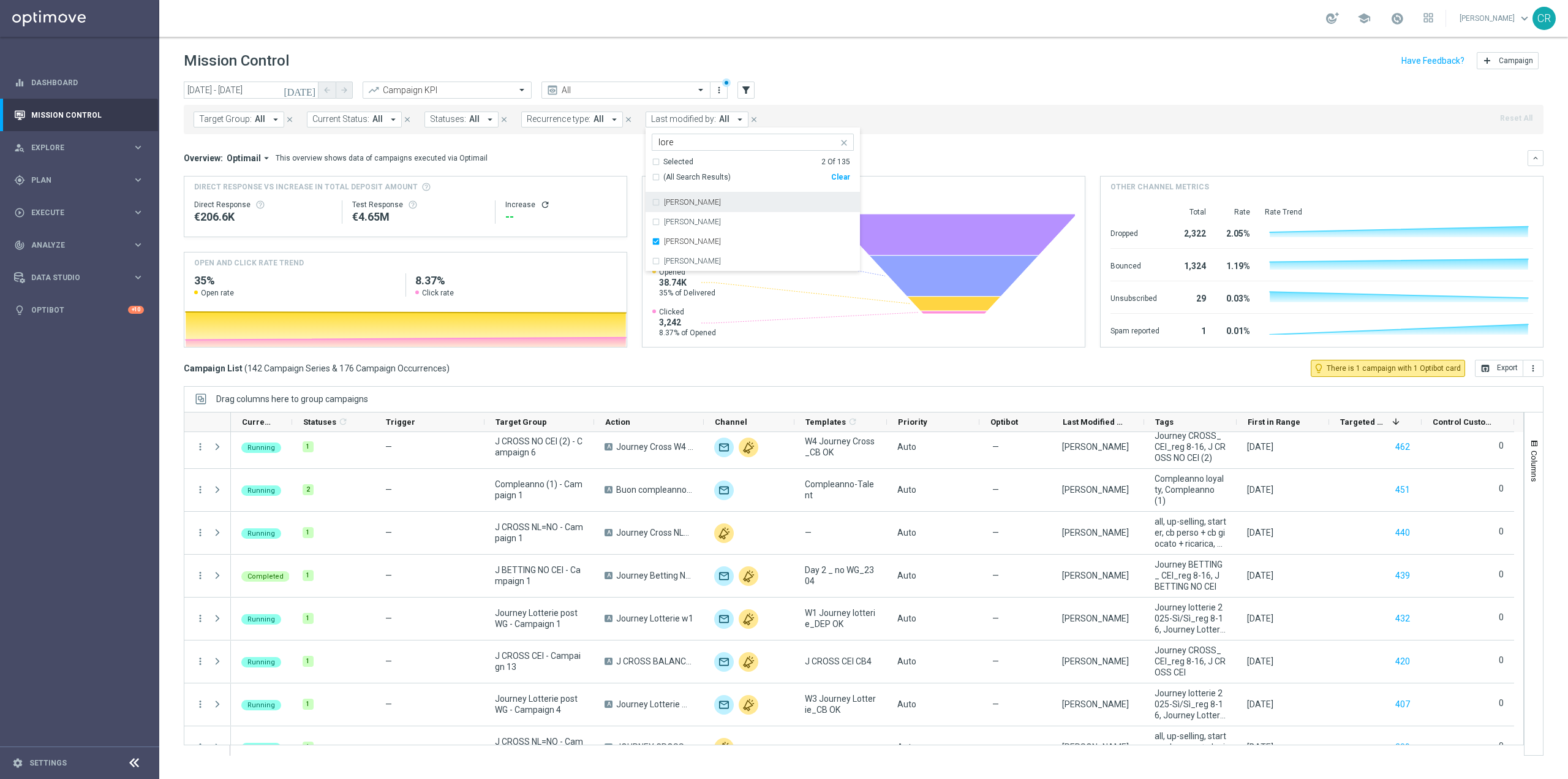
click at [1023, 121] on div "Target Group: All arrow_drop_down close Current Status: All arrow_drop_down clo…" at bounding box center [863, 119] width 1360 height 30
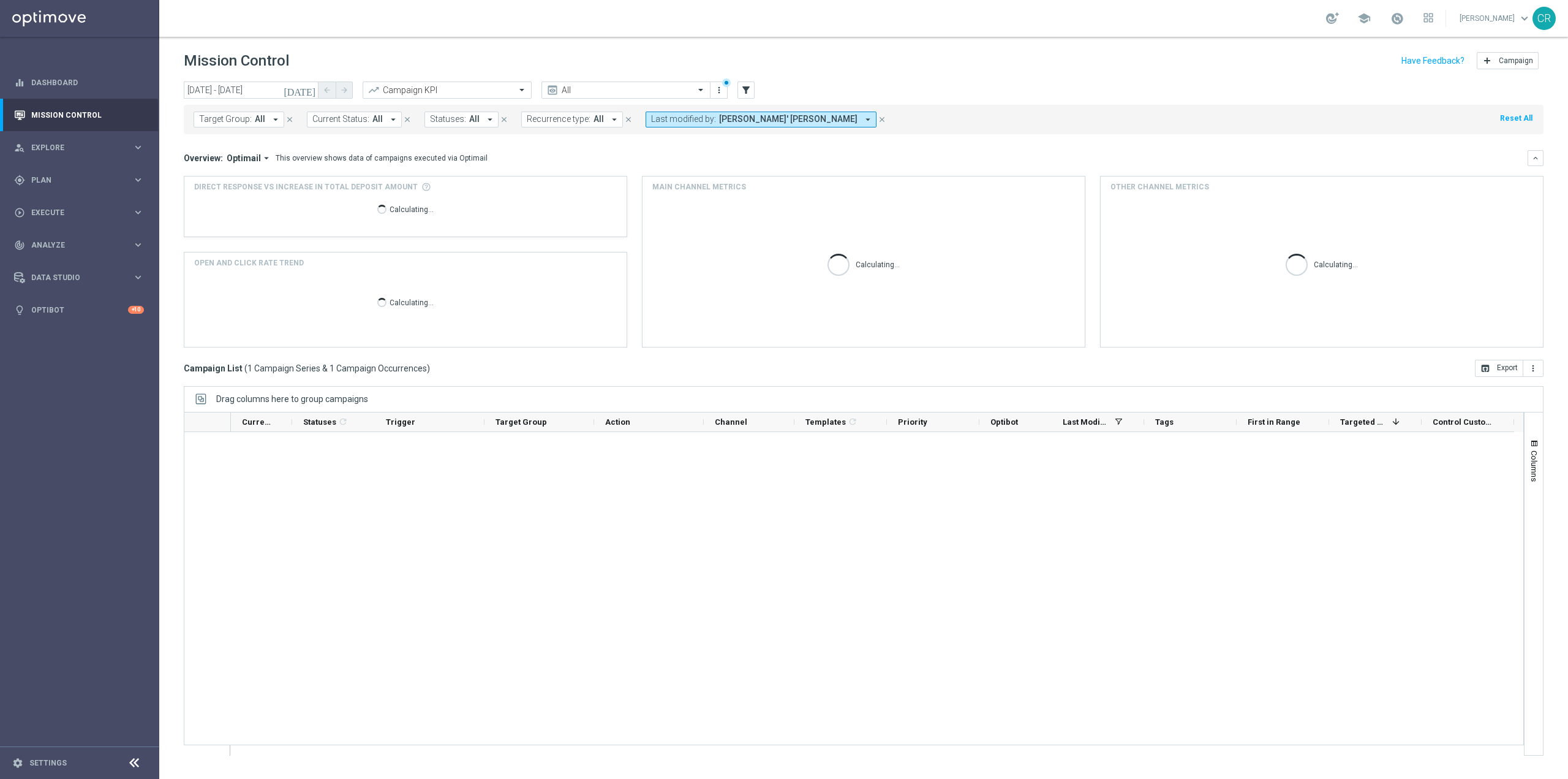
scroll to position [0, 0]
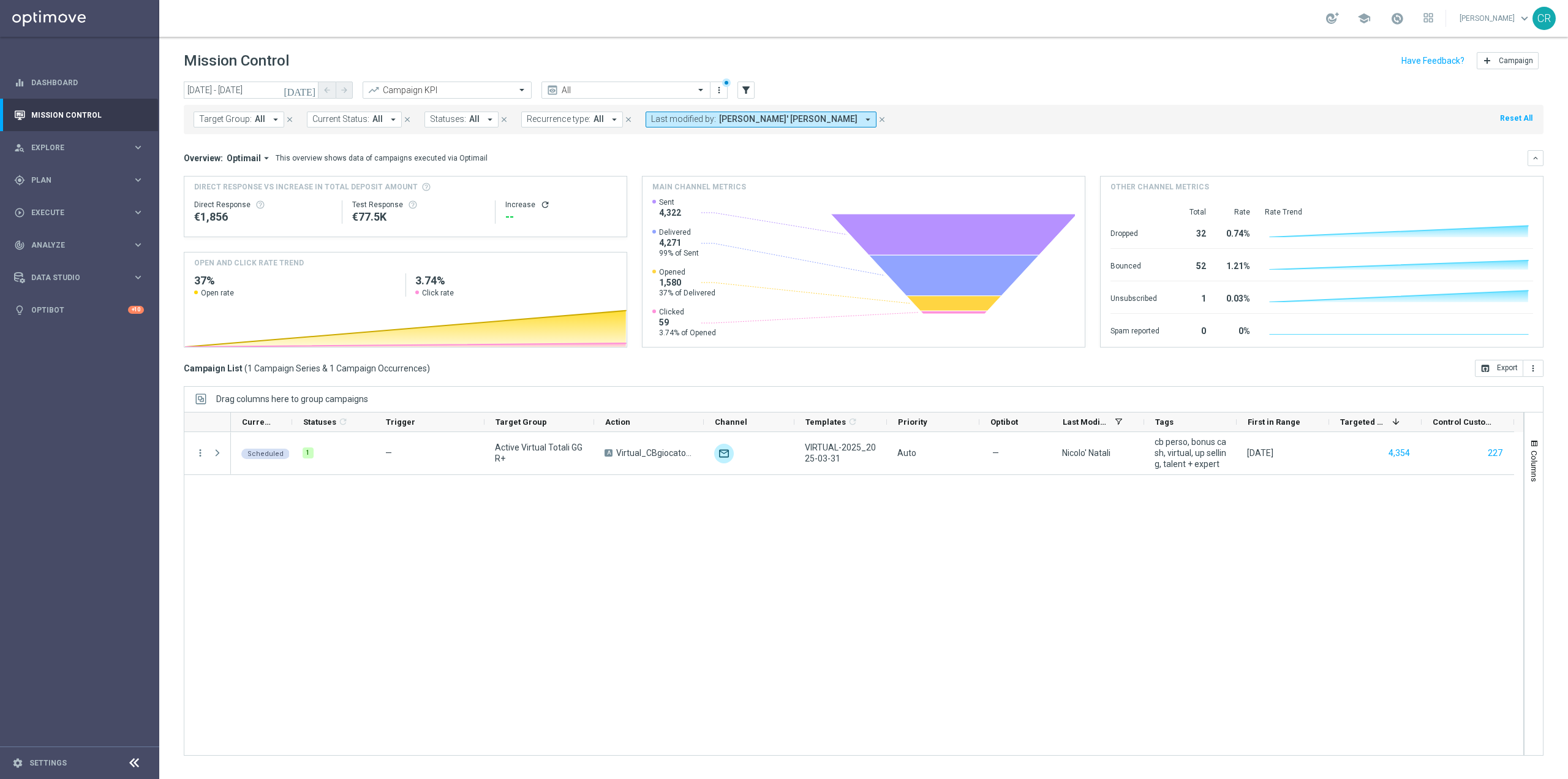
click at [806, 121] on span "[PERSON_NAME]' [PERSON_NAME]" at bounding box center [787, 119] width 138 height 10
click at [757, 199] on div "[PERSON_NAME]" at bounding box center [759, 202] width 190 height 8
type input "[PERSON_NAME]"
click at [968, 118] on div "Target Group: All arrow_drop_down close Current Status: All arrow_drop_down clo…" at bounding box center [863, 119] width 1360 height 30
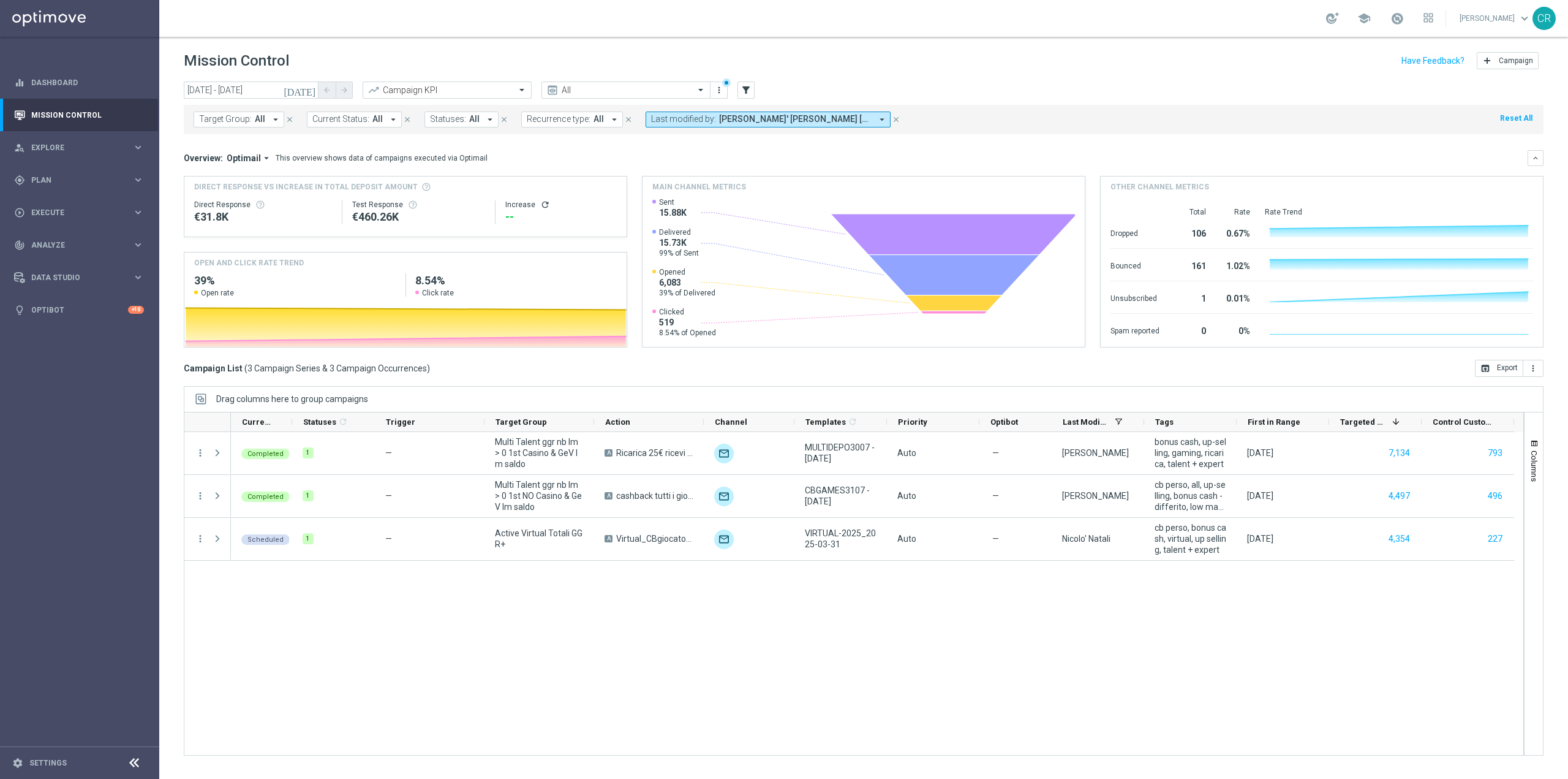
click at [893, 119] on icon "close" at bounding box center [896, 120] width 8 height 8
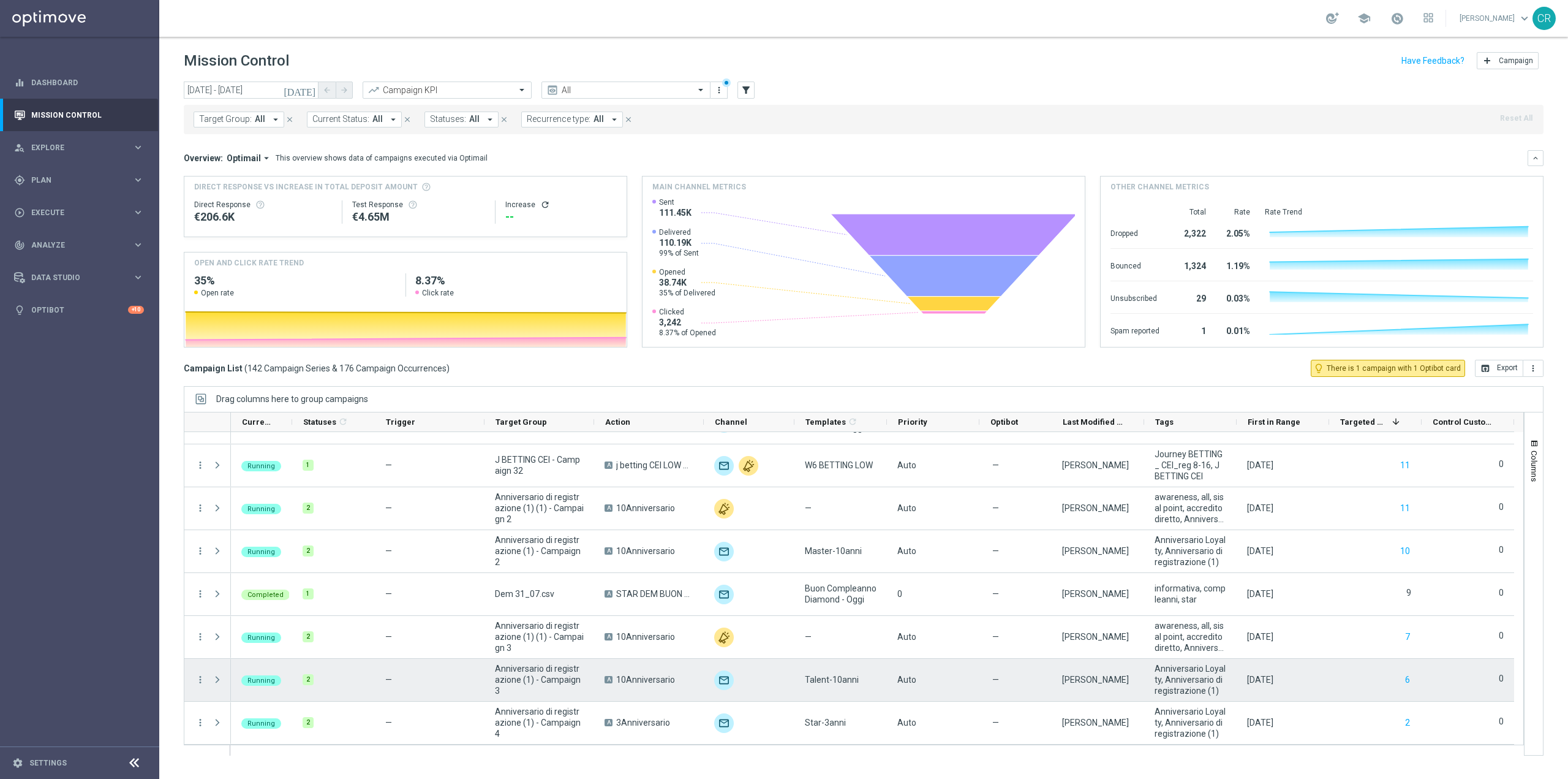
scroll to position [5289, 0]
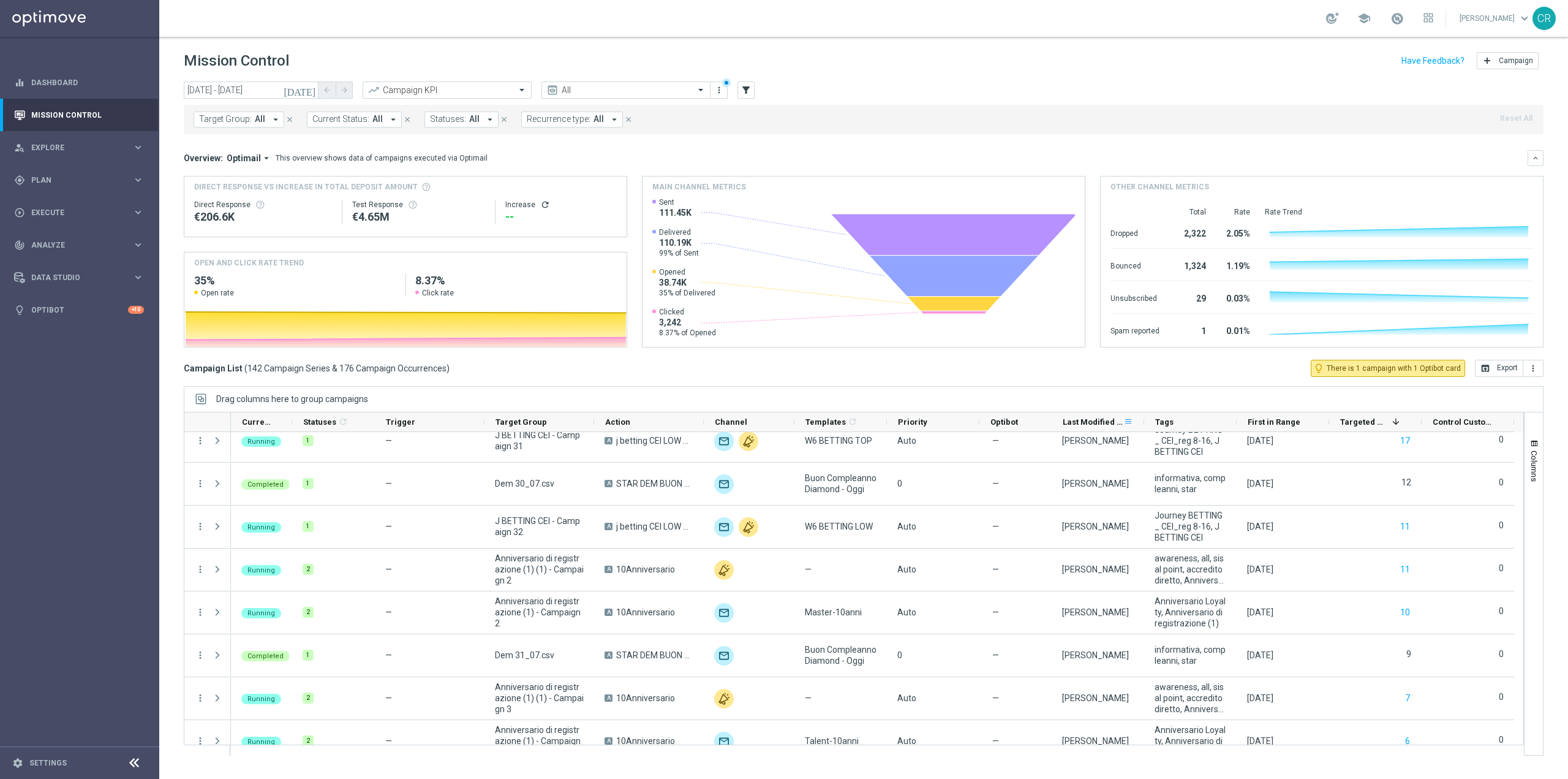
click at [1126, 420] on span at bounding box center [1128, 421] width 10 height 10
click at [1114, 393] on div "Drag columns here to group campaigns" at bounding box center [863, 399] width 1360 height 25
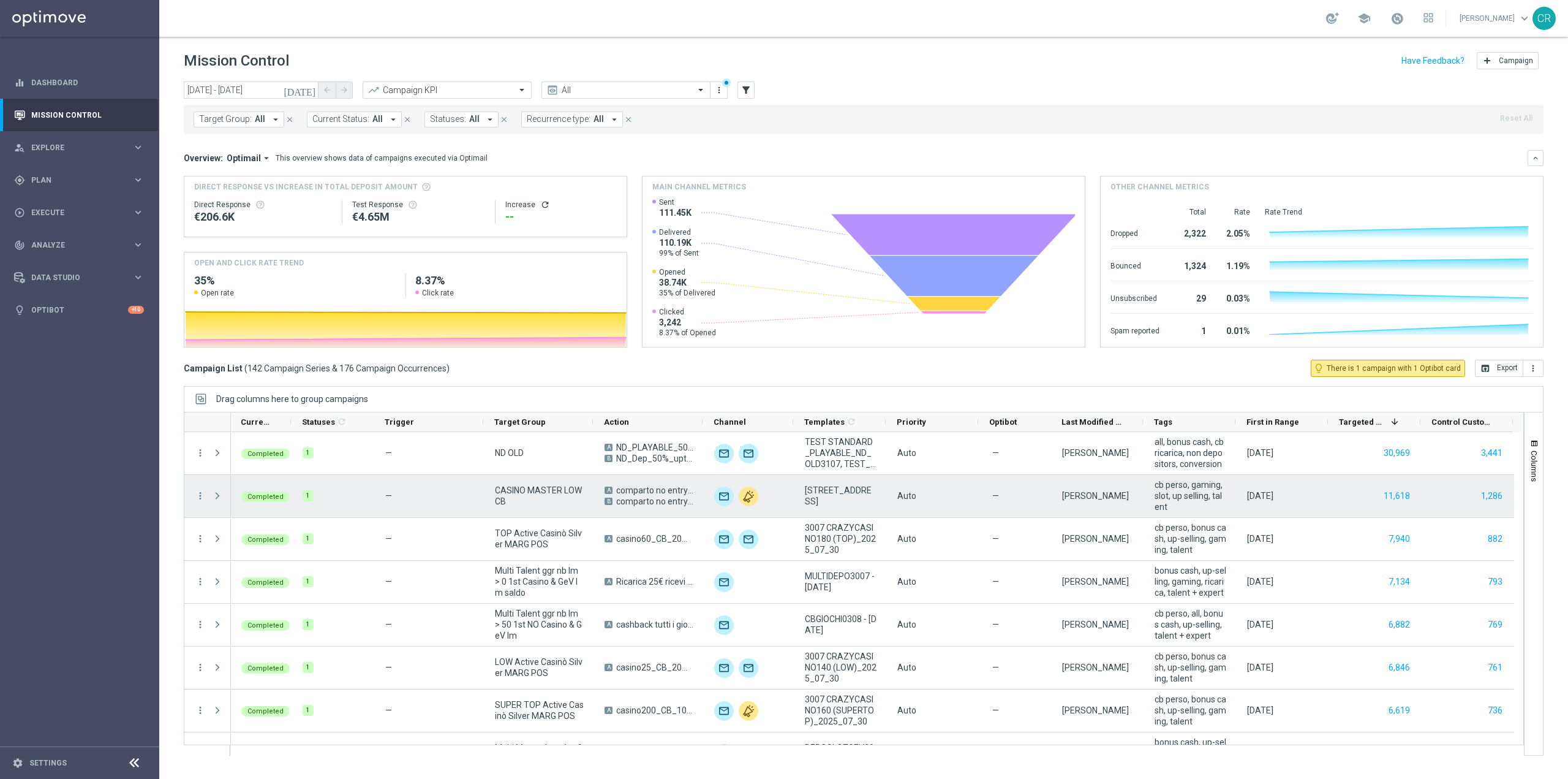
scroll to position [0, 1]
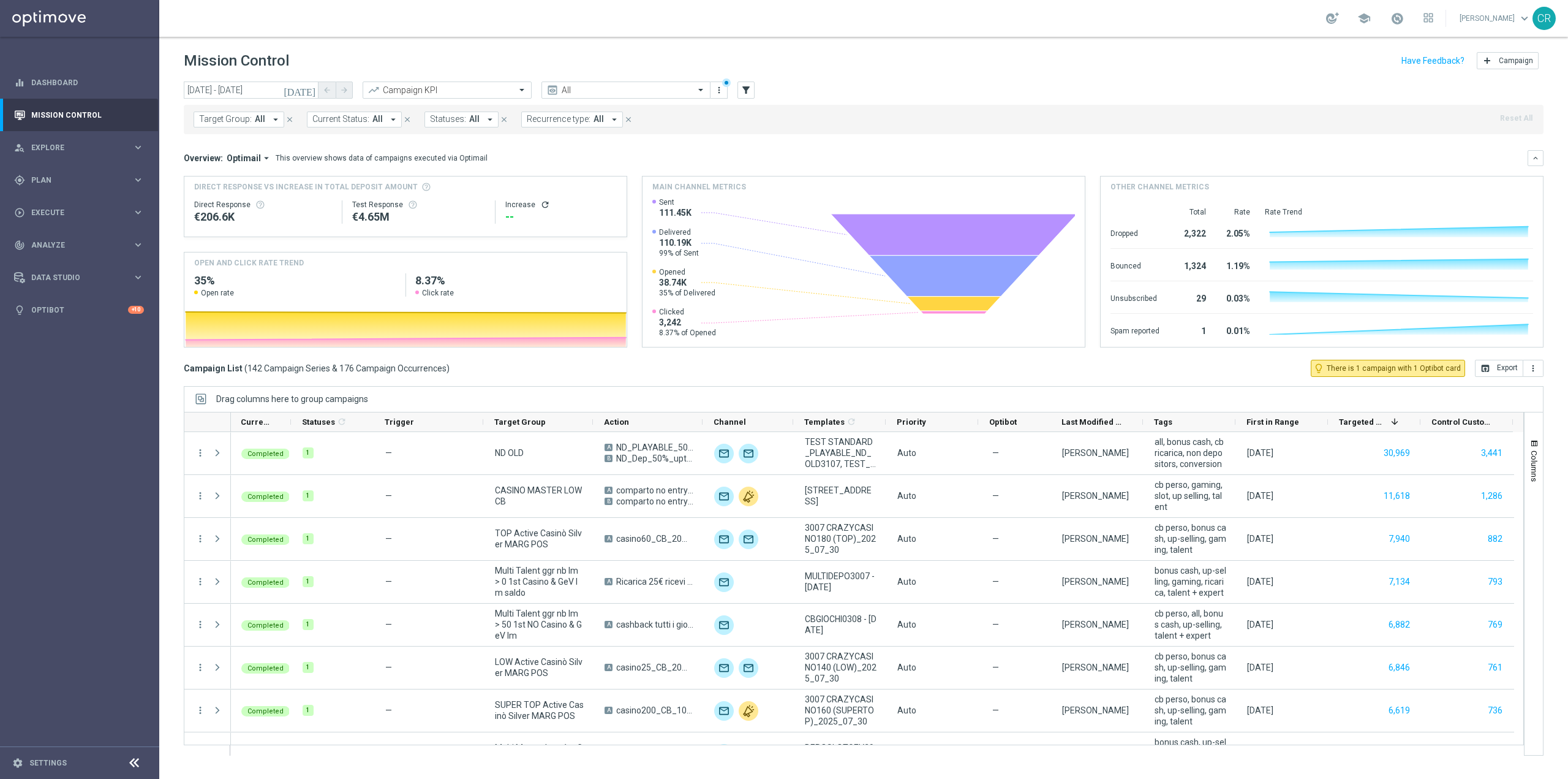
click at [313, 93] on icon "[DATE]" at bounding box center [300, 90] width 33 height 11
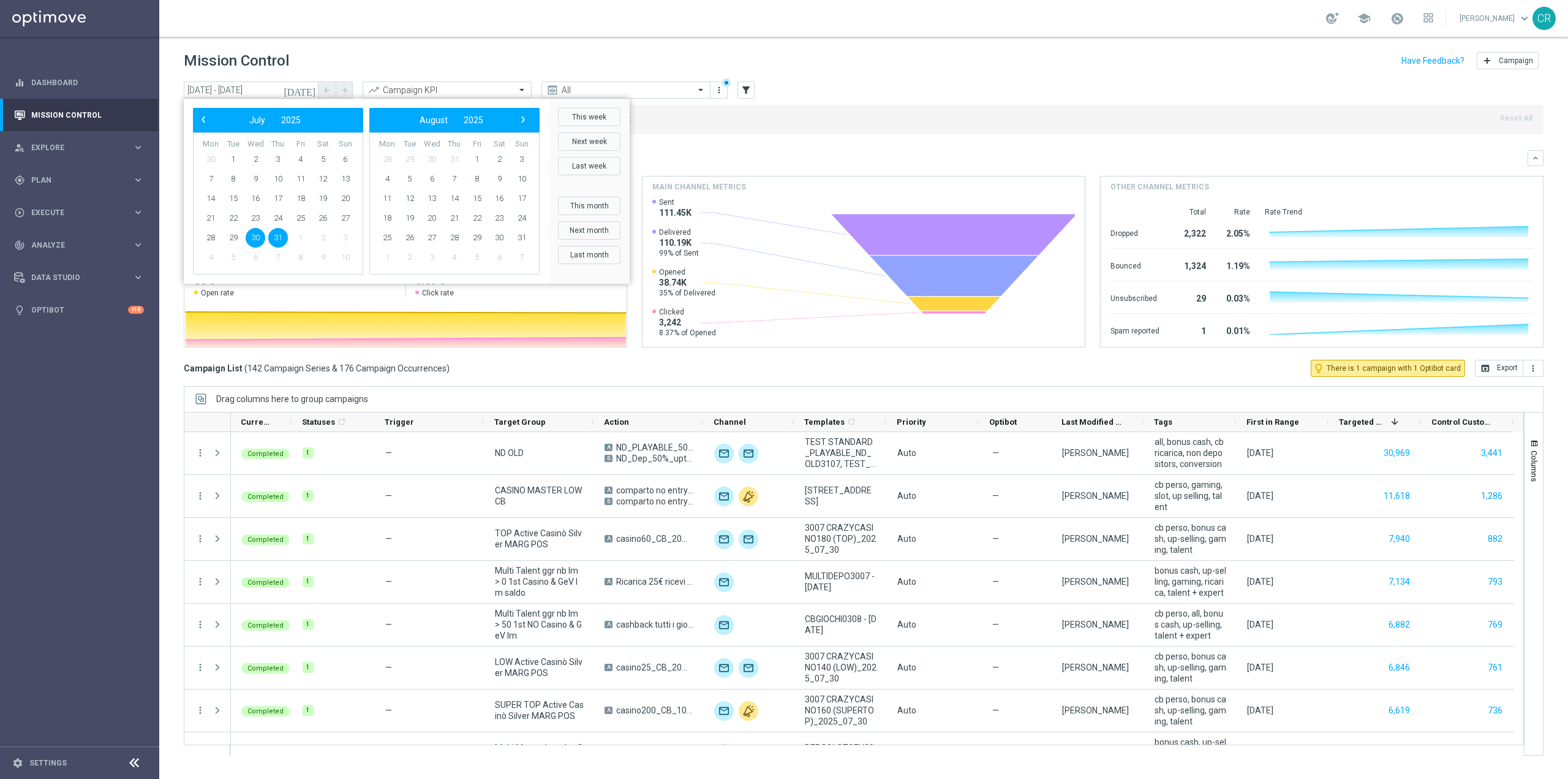
click at [702, 154] on div "Overview: Optimail arrow_drop_down This overview shows data of campaigns execut…" at bounding box center [855, 158] width 1344 height 11
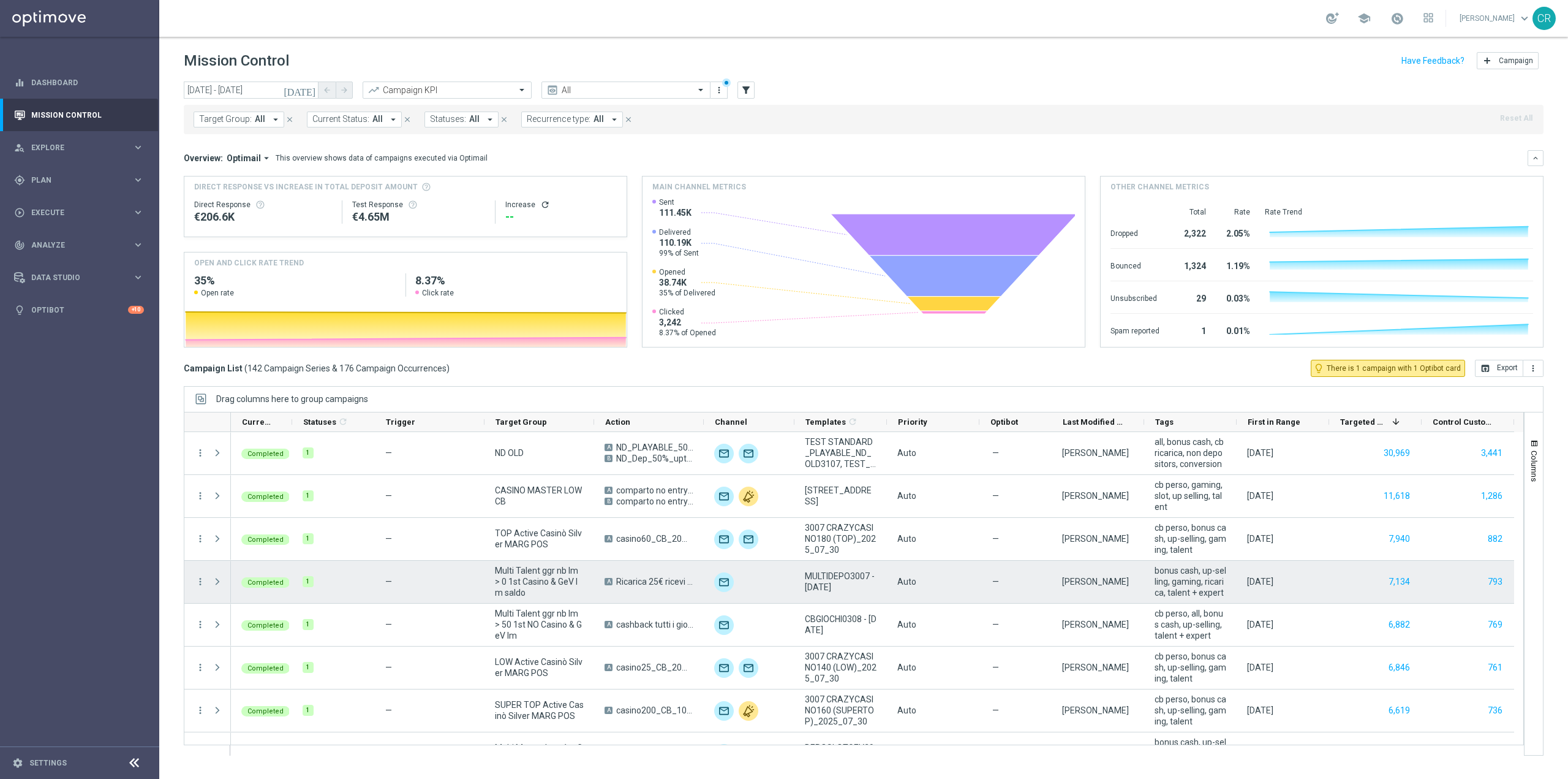
click at [190, 581] on div "more_vert" at bounding box center [195, 582] width 22 height 43
click at [199, 581] on icon "more_vert" at bounding box center [200, 582] width 11 height 11
click at [200, 581] on icon "more_vert" at bounding box center [200, 582] width 11 height 11
click at [230, 661] on span "Go to Campaign Analysis" at bounding box center [267, 657] width 87 height 8
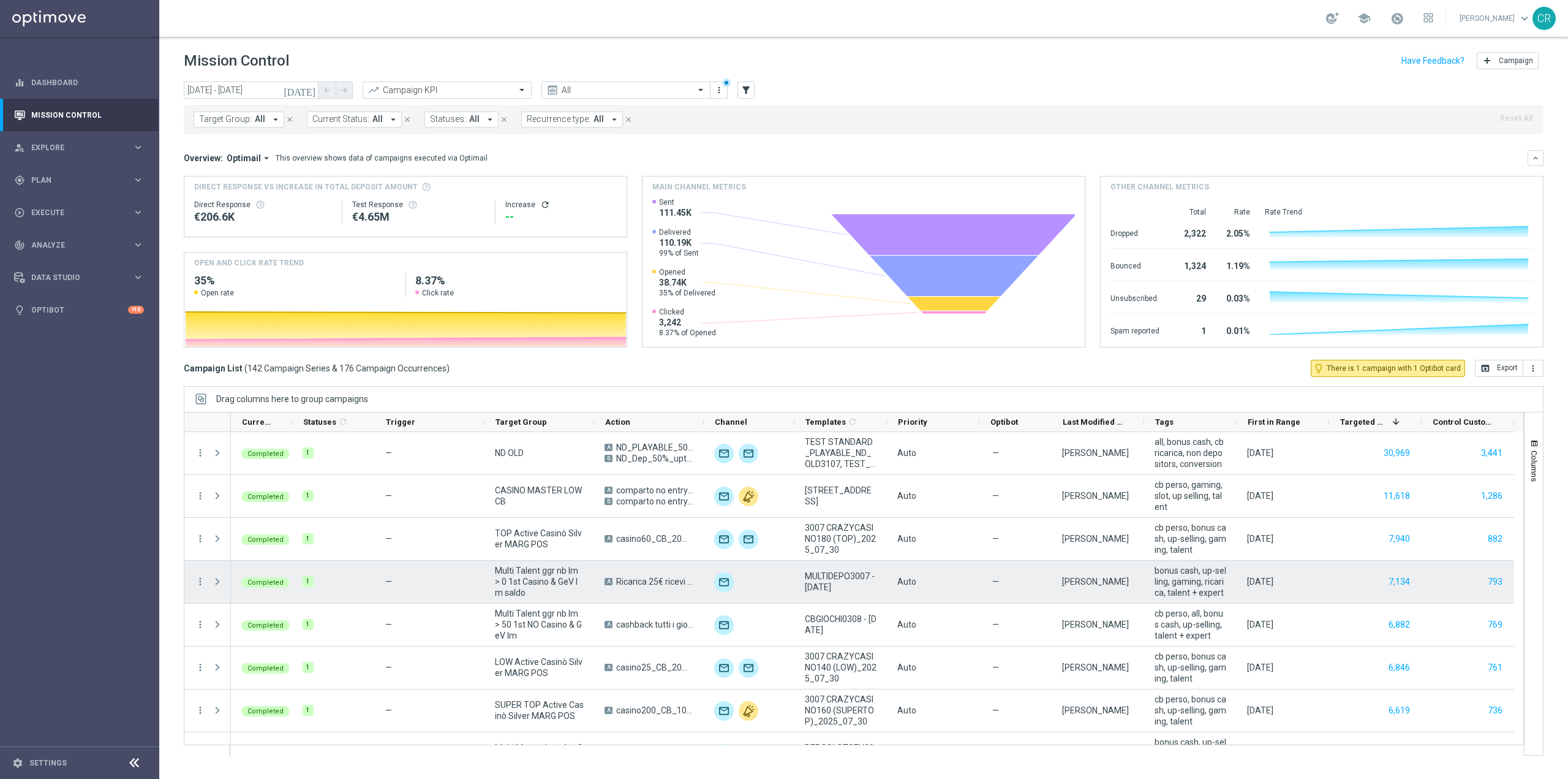
click at [1452, 588] on div "793" at bounding box center [1468, 582] width 93 height 43
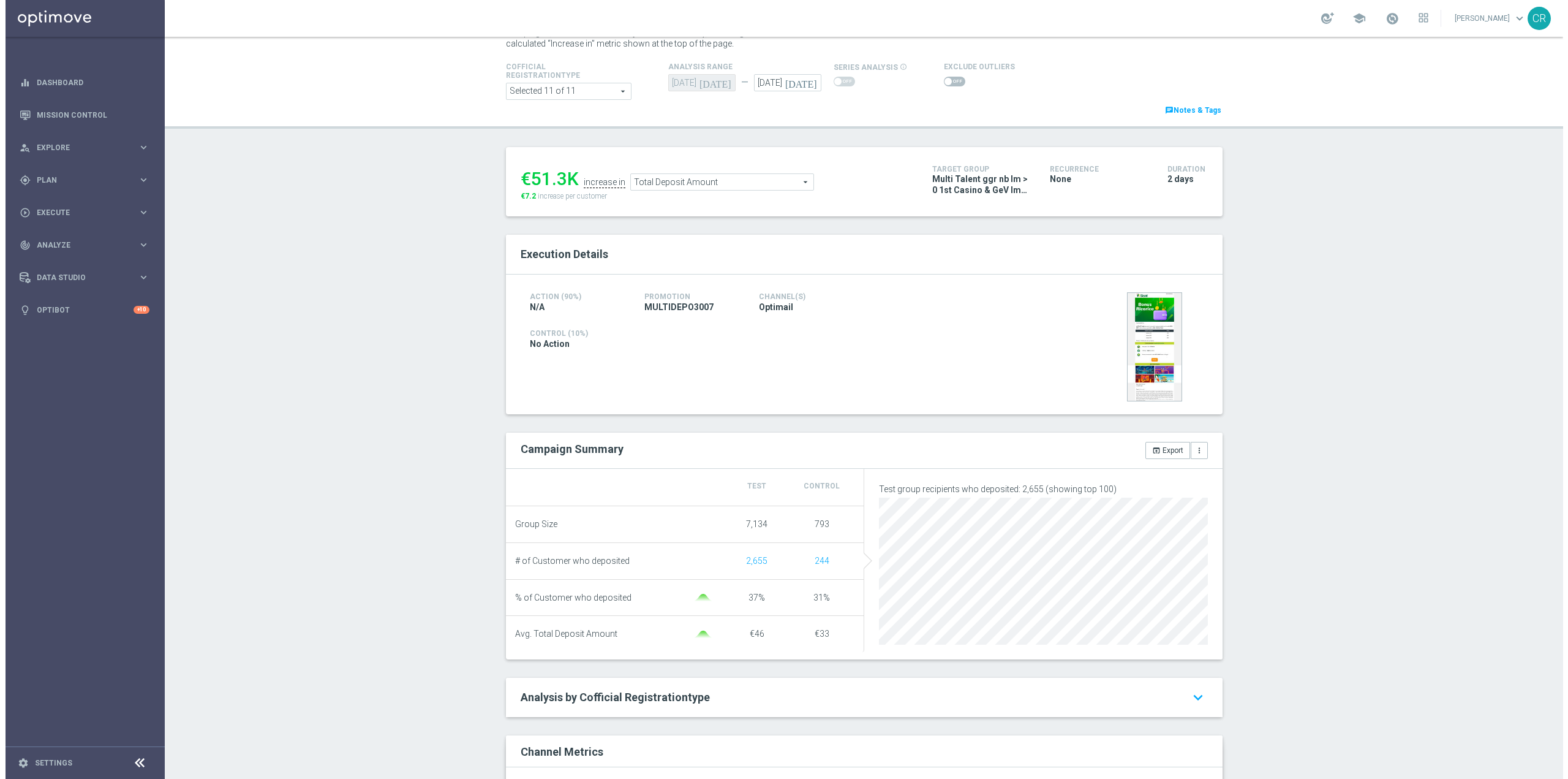
scroll to position [116, 0]
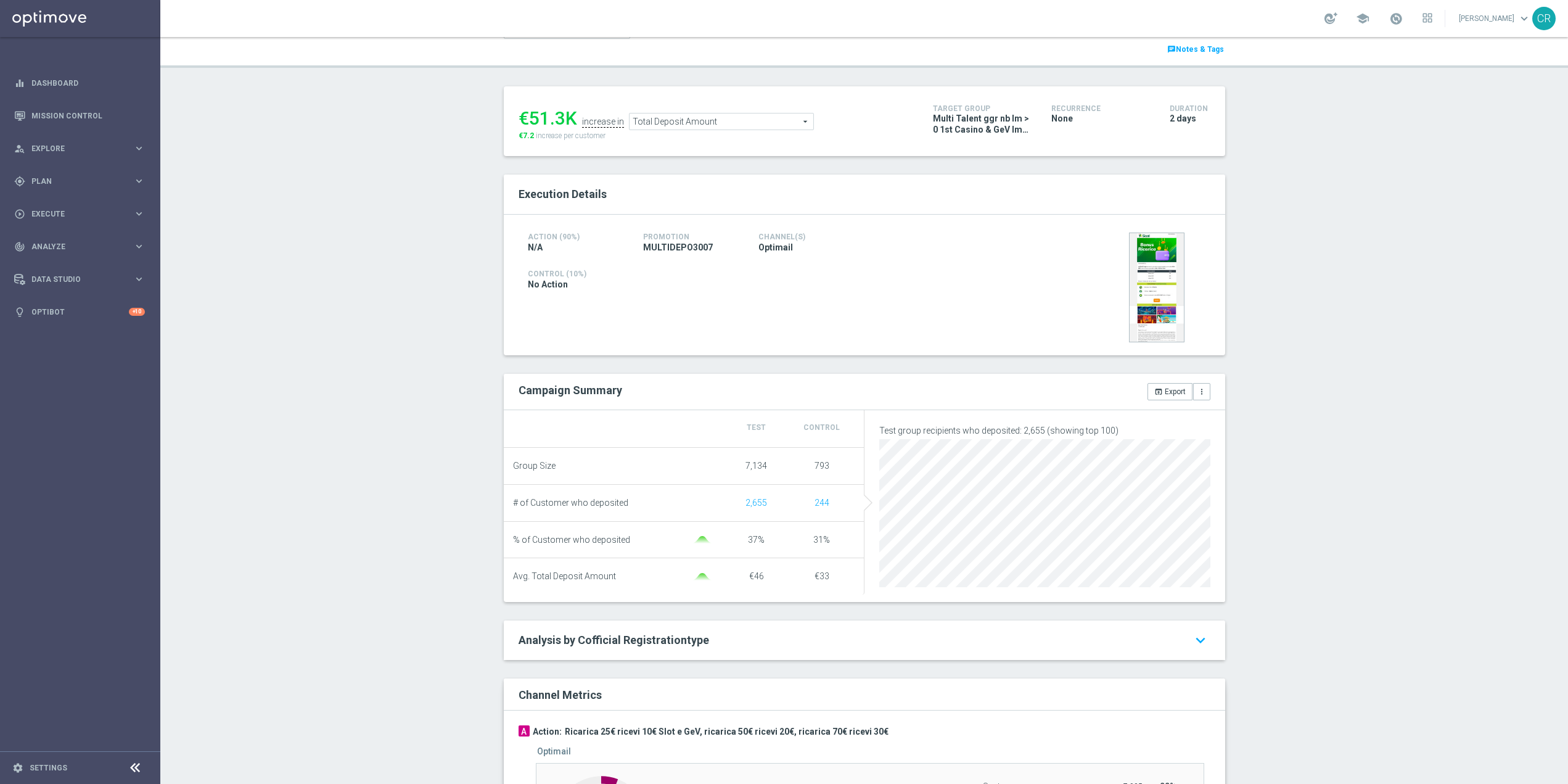
click at [730, 128] on span "Total Deposit Amount" at bounding box center [721, 121] width 184 height 16
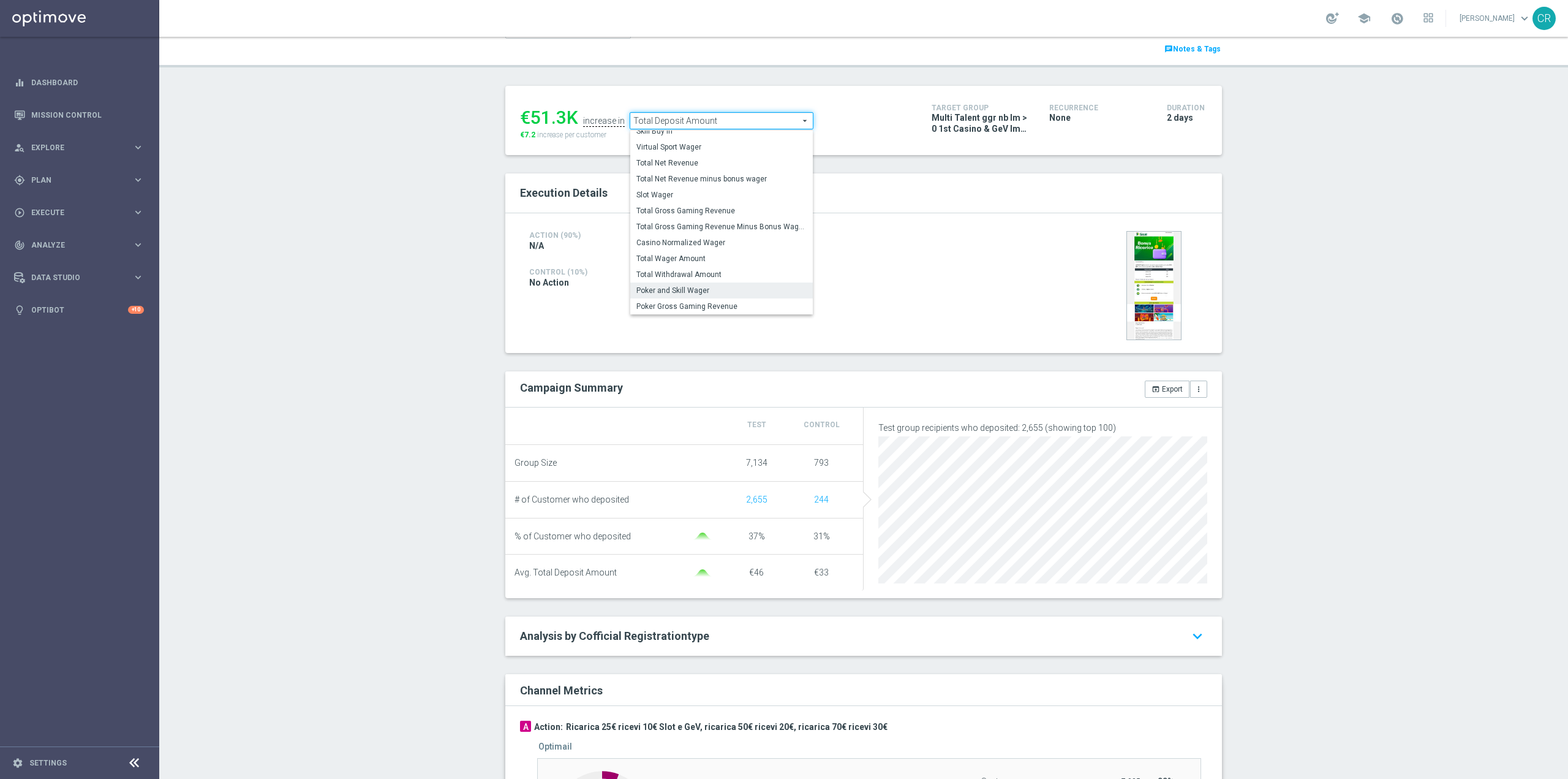
scroll to position [177, 0]
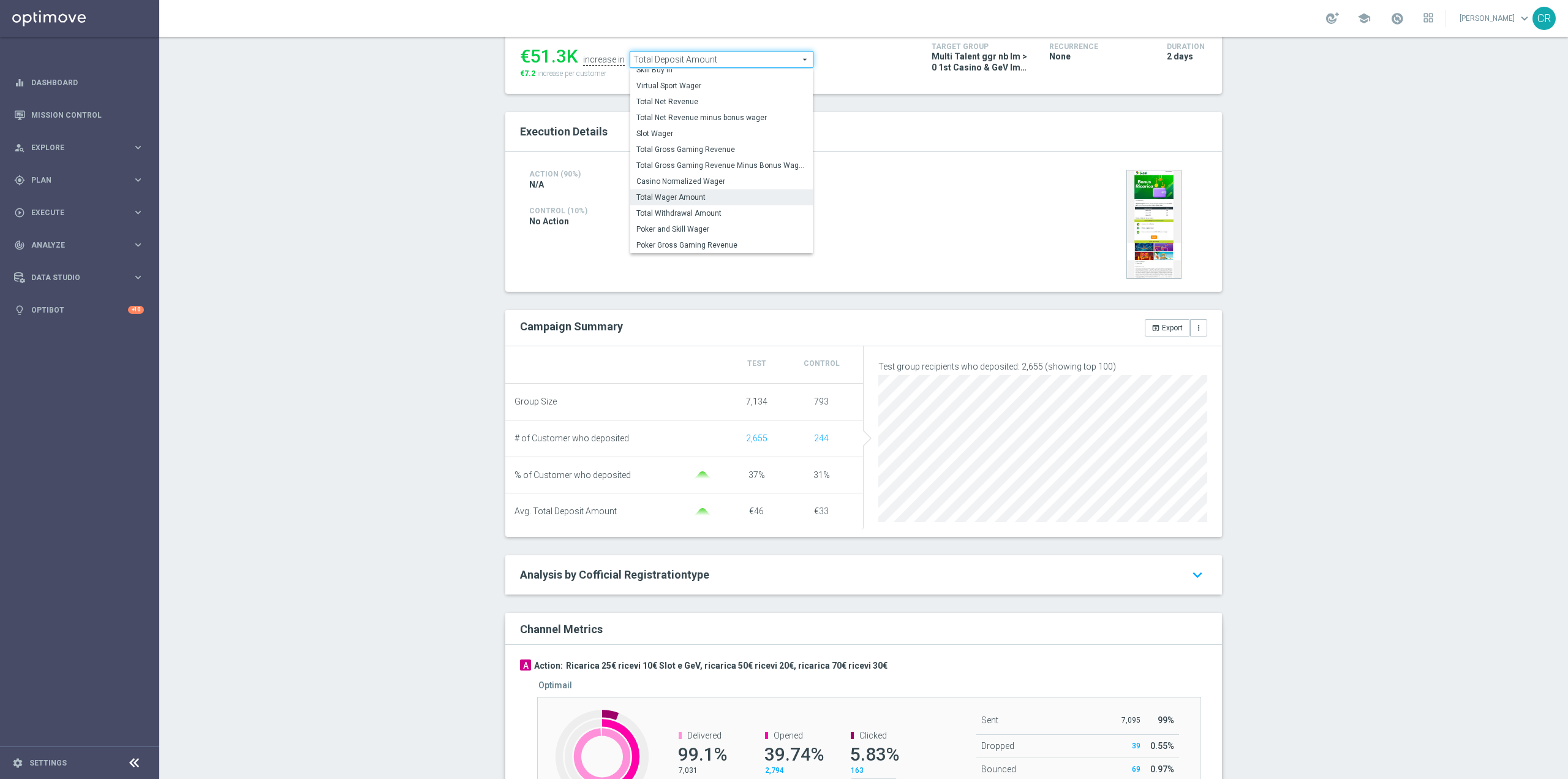
click at [713, 199] on span "Total Wager Amount" at bounding box center [721, 197] width 170 height 10
type input "Total Wager Amount"
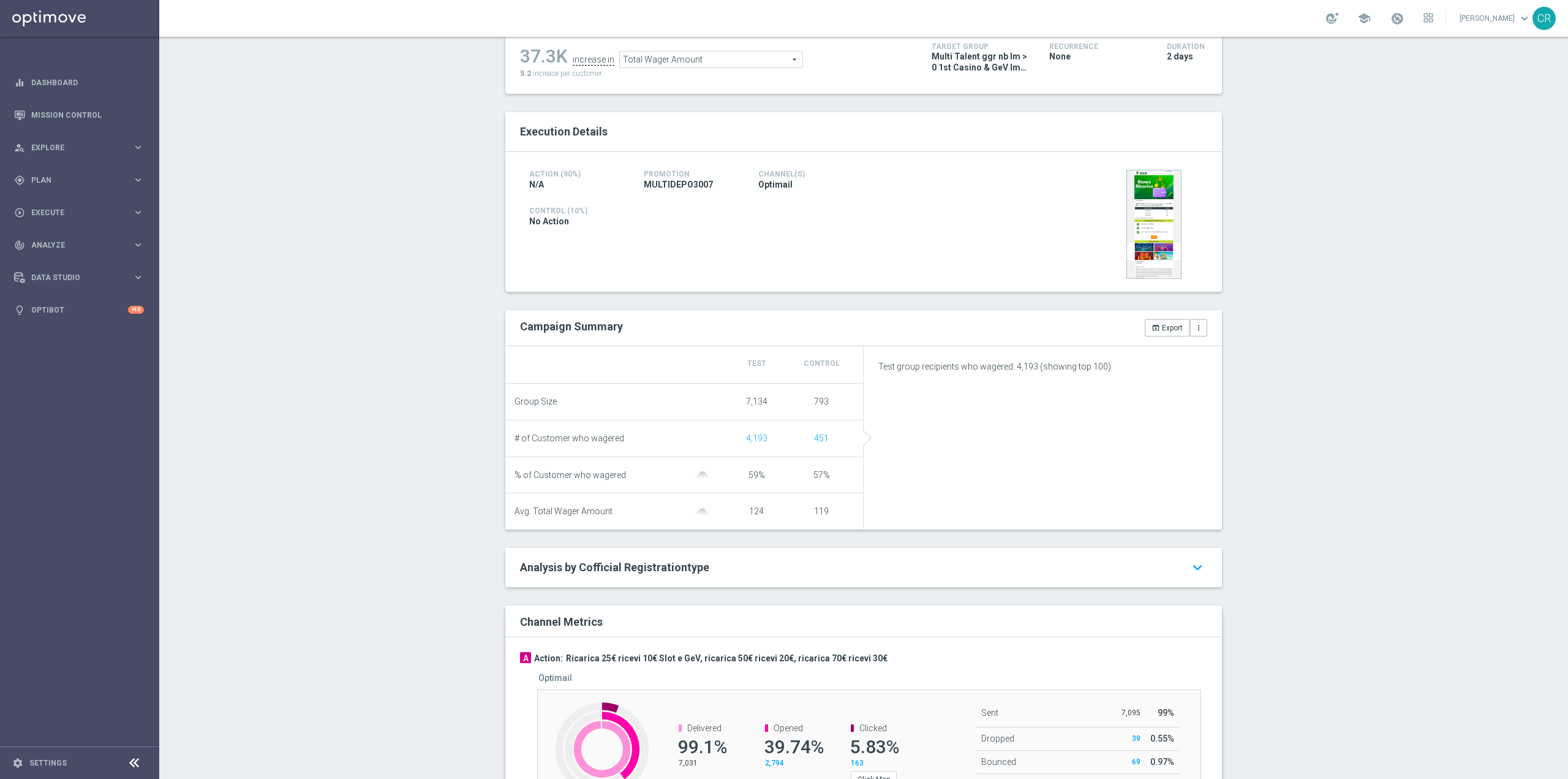
click at [726, 67] on span "Total Wager Amount" at bounding box center [711, 59] width 183 height 16
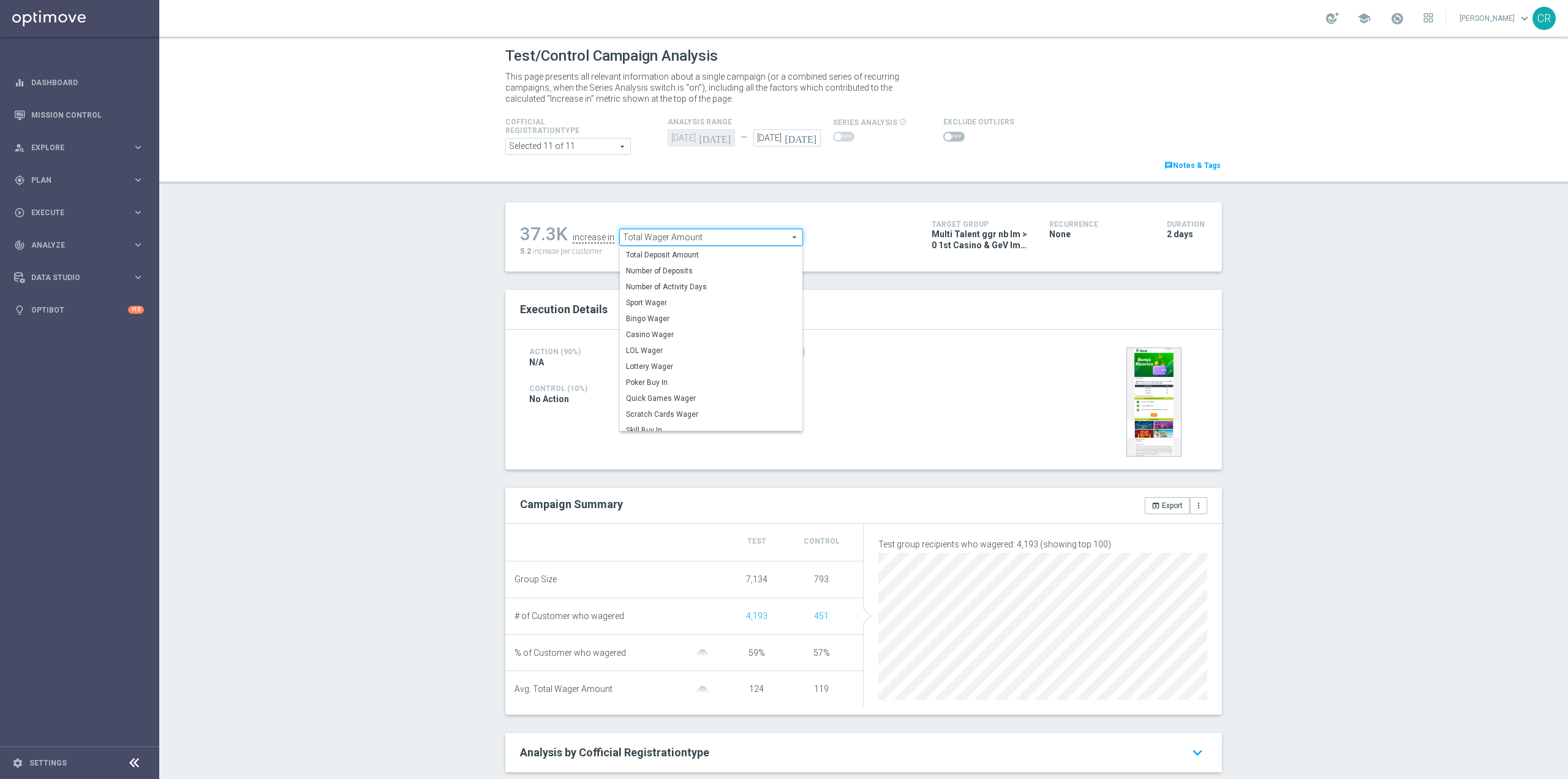
click at [947, 138] on span at bounding box center [954, 137] width 21 height 10
click at [947, 138] on input "checkbox" at bounding box center [954, 137] width 21 height 10
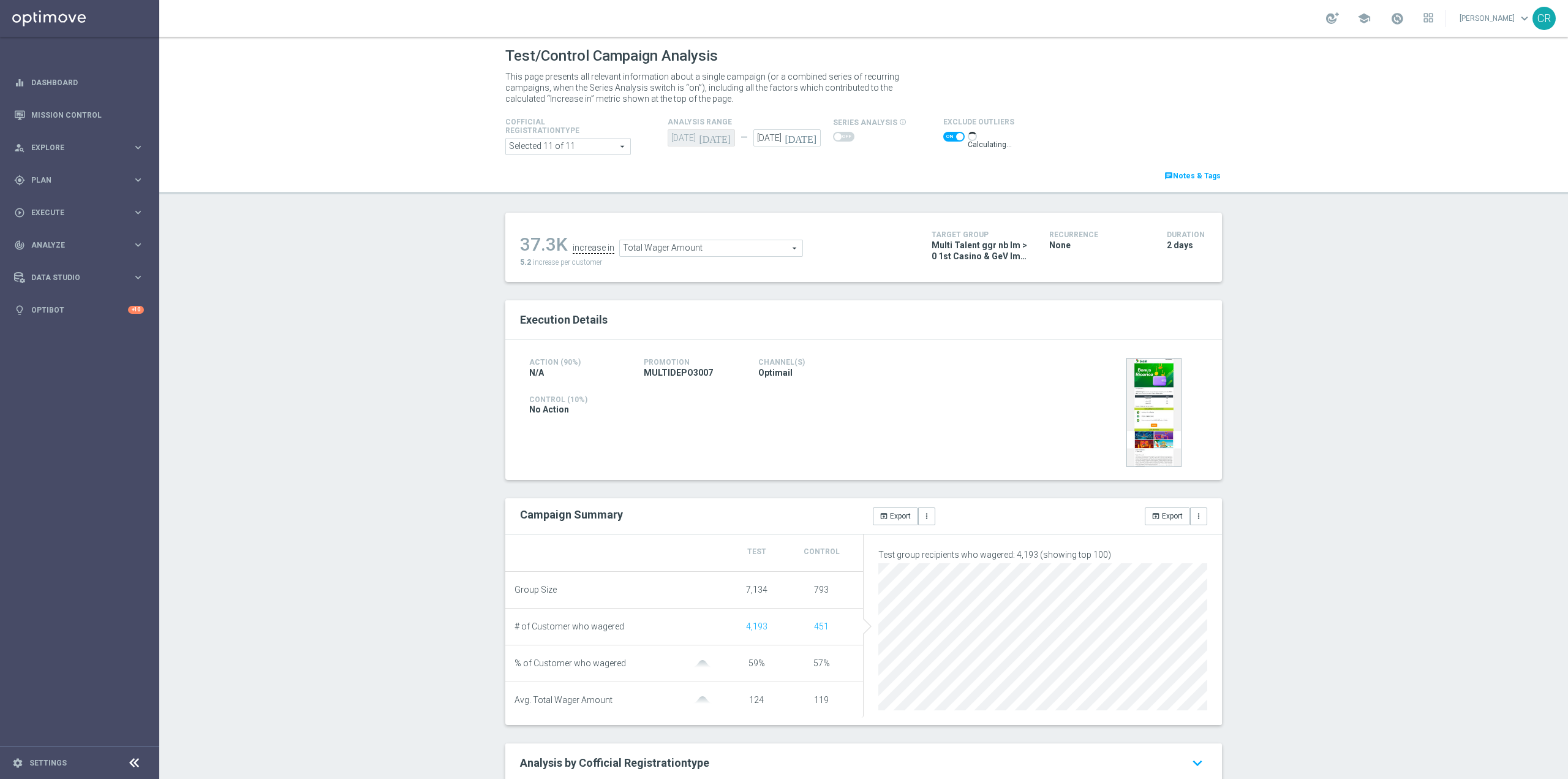
click at [671, 248] on span "Total Wager Amount" at bounding box center [711, 248] width 183 height 16
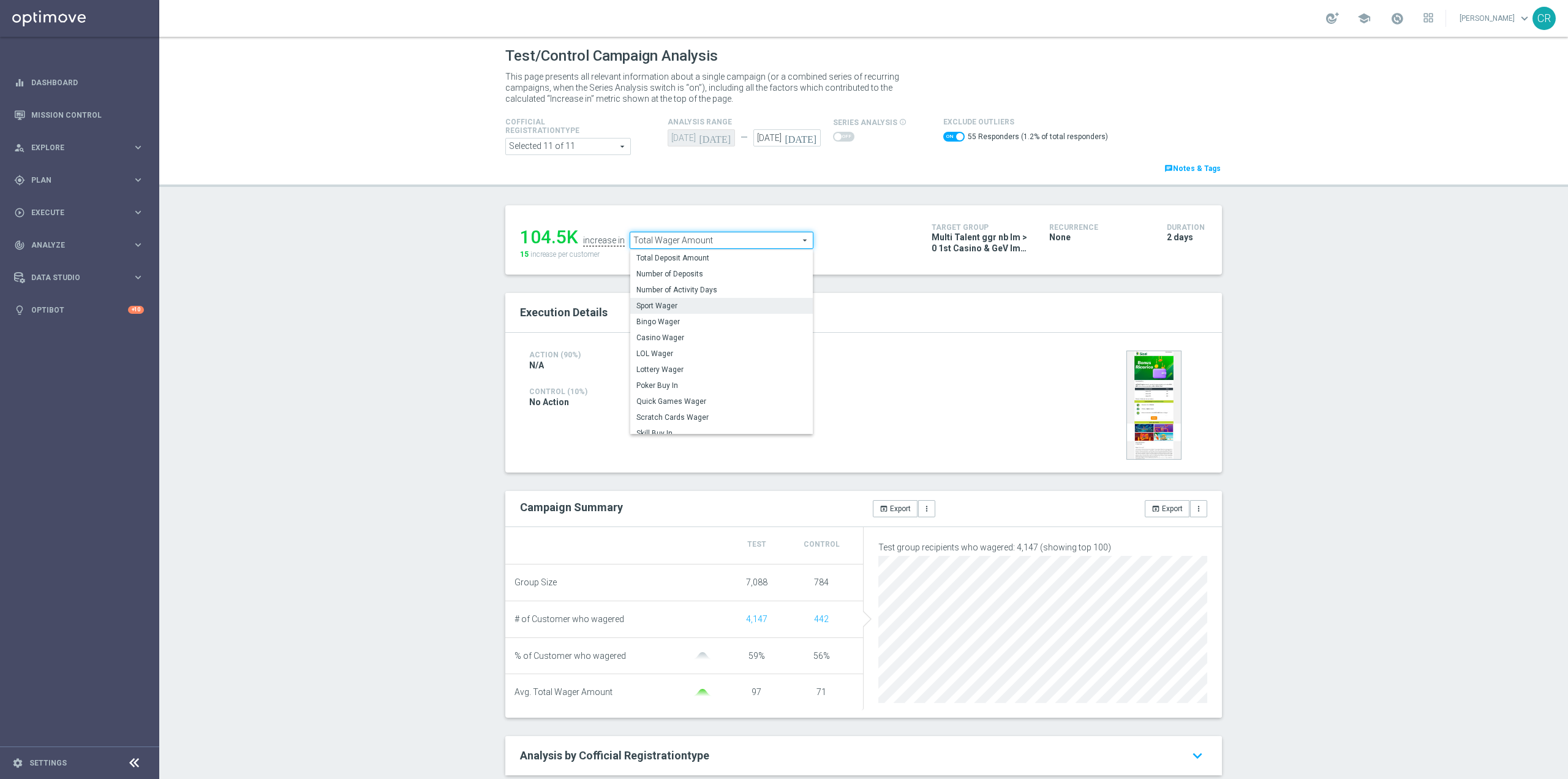
click at [682, 303] on span "Sport Wager" at bounding box center [721, 306] width 170 height 10
checkbox input "false"
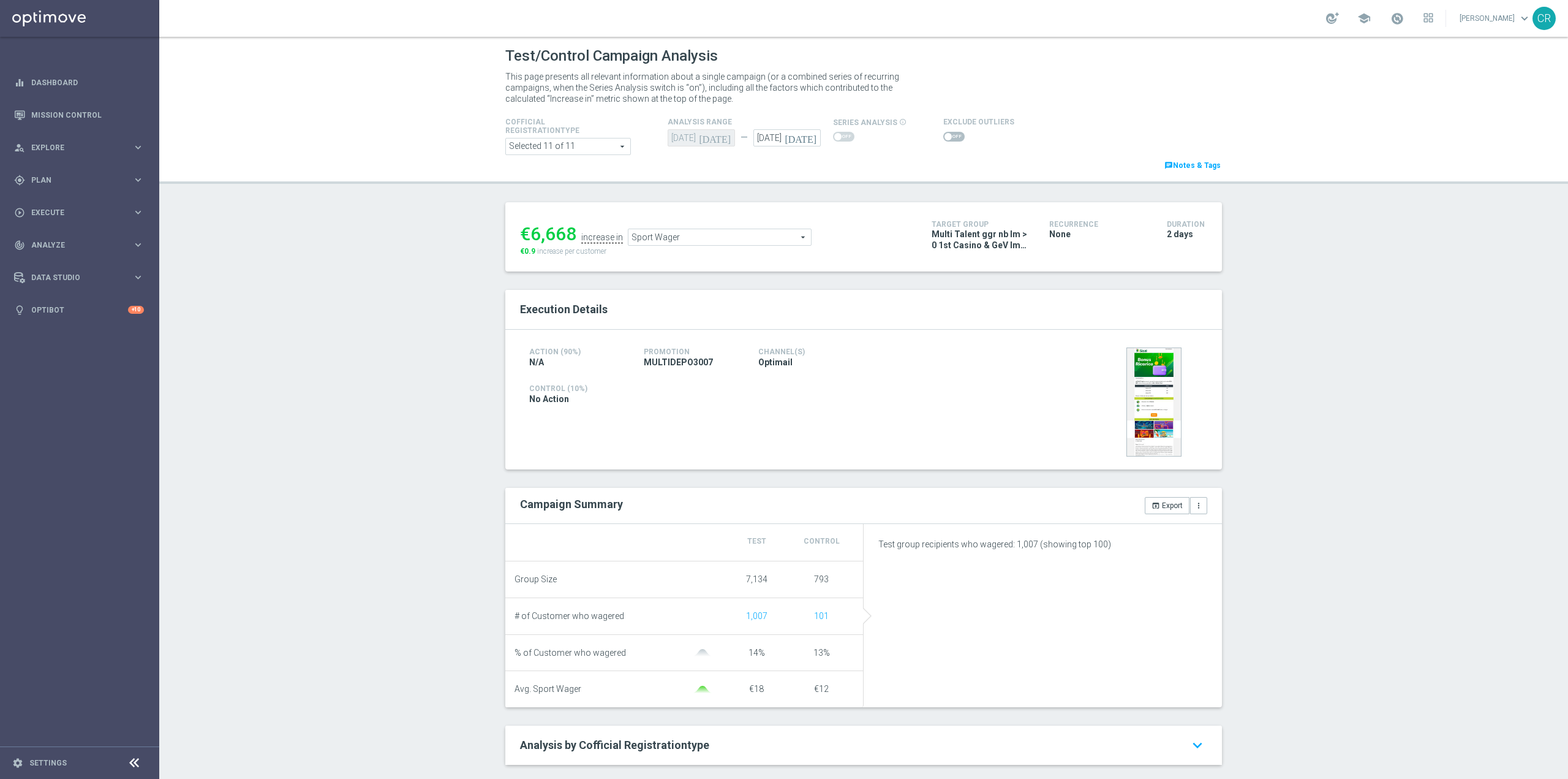
click at [702, 238] on span "Sport Wager" at bounding box center [720, 237] width 183 height 16
click at [761, 238] on span "Sport Wager" at bounding box center [720, 237] width 183 height 16
click at [792, 240] on span "Sport Wager" at bounding box center [720, 237] width 183 height 16
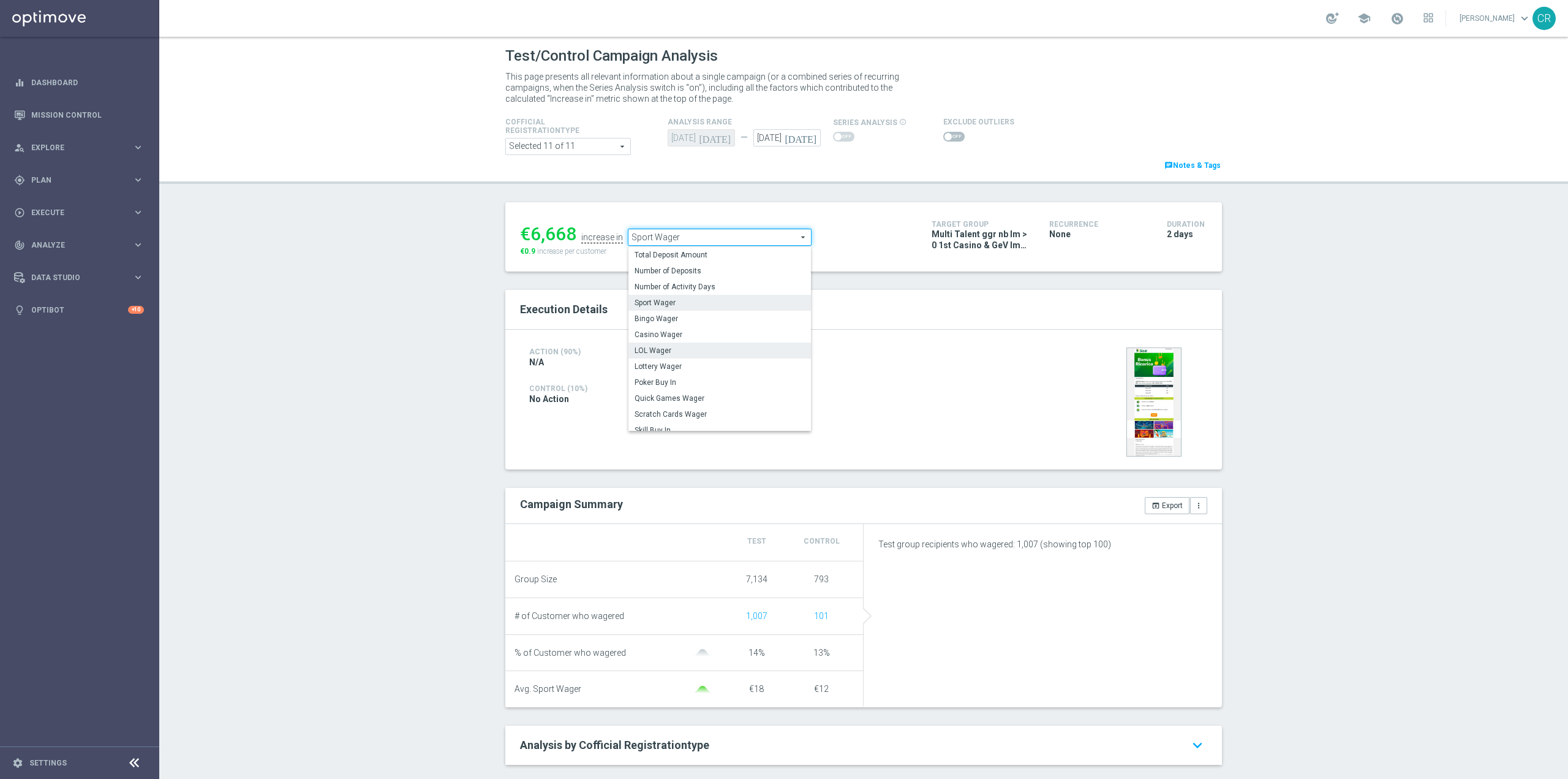
click at [762, 358] on label "LOL Wager" at bounding box center [720, 350] width 183 height 16
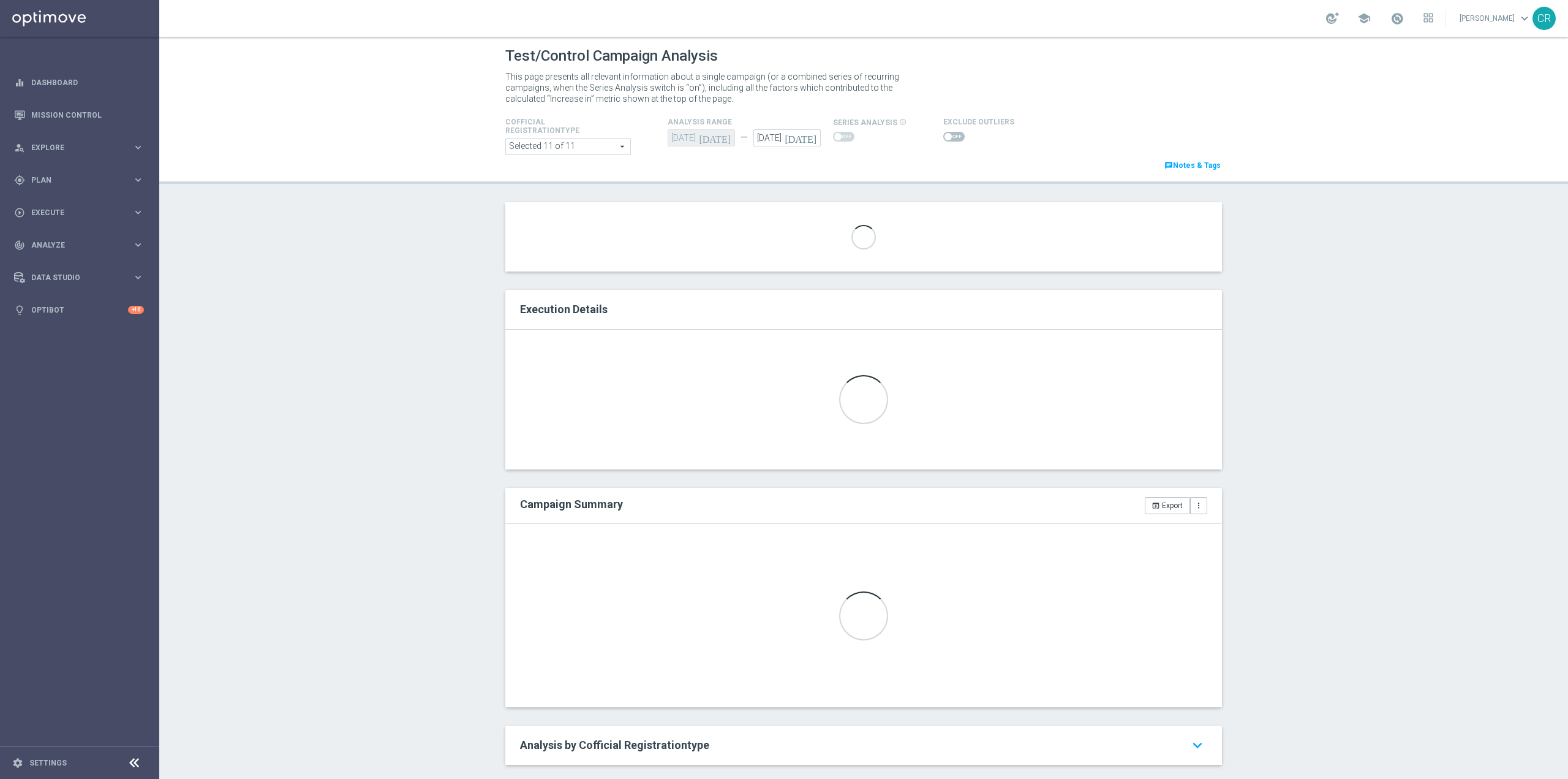
click at [706, 237] on div "Loading..." at bounding box center [863, 237] width 717 height 69
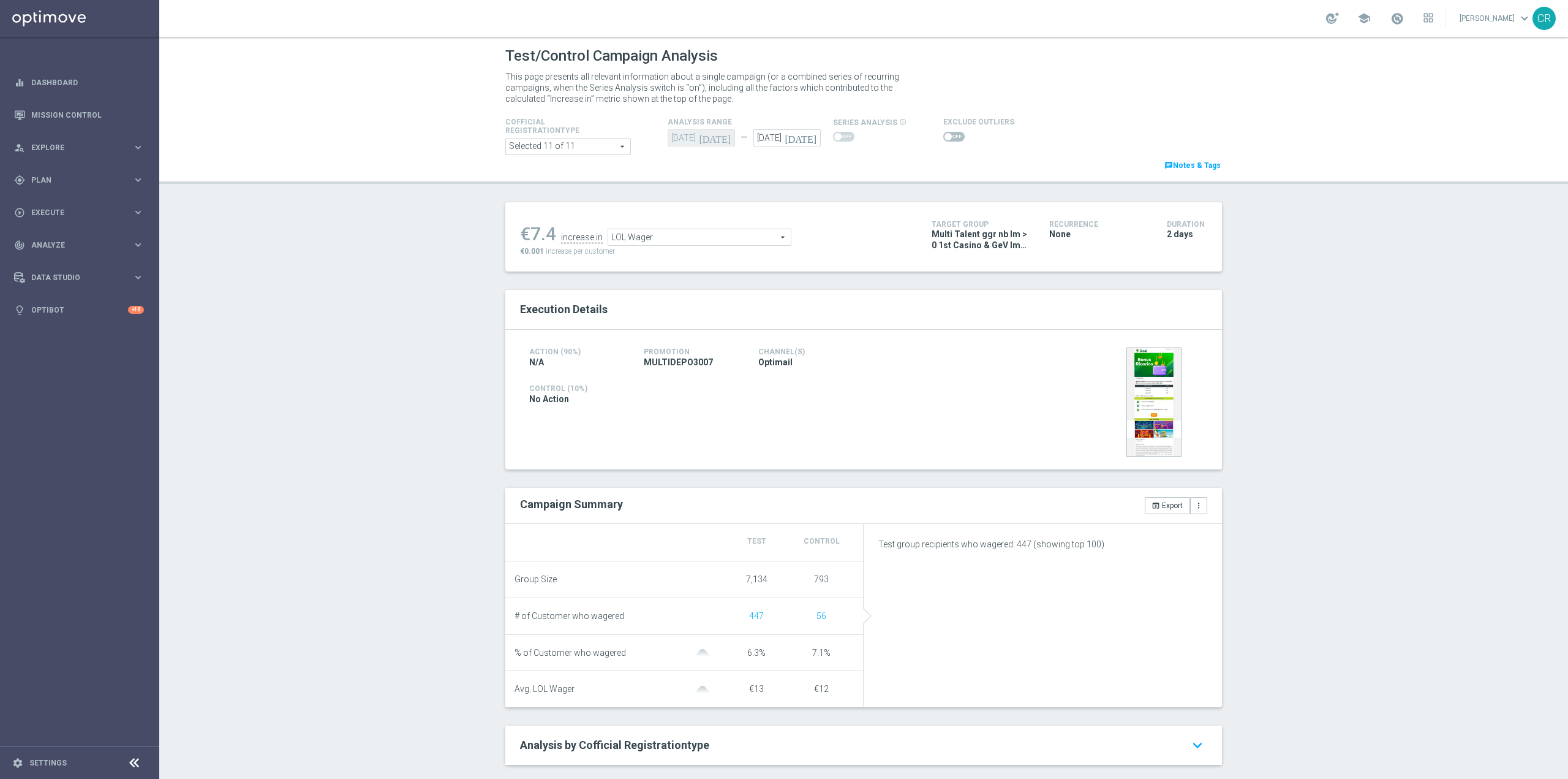
click at [732, 242] on span "LOL Wager" at bounding box center [699, 237] width 183 height 16
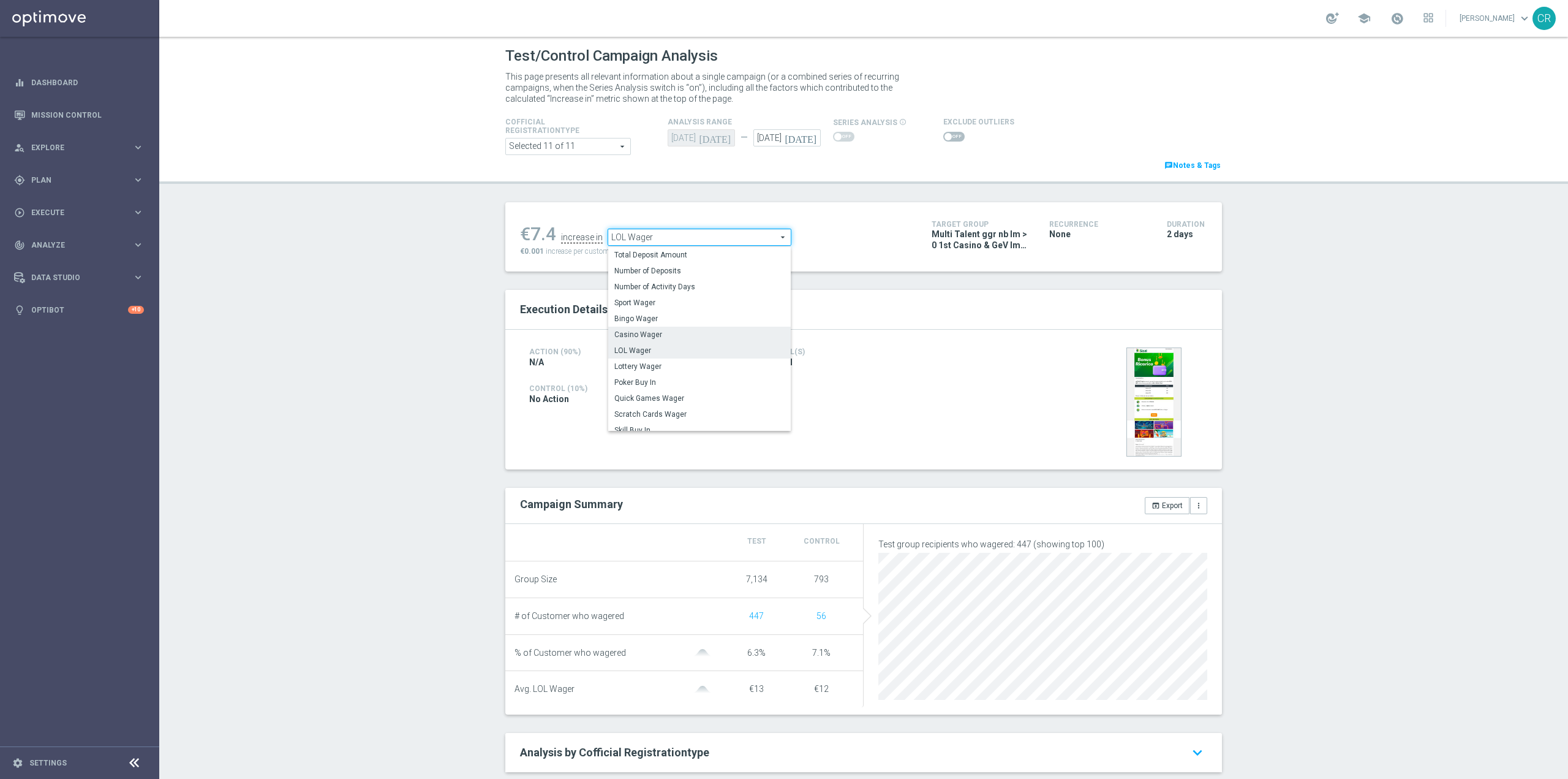
click at [681, 332] on span "Casino Wager" at bounding box center [699, 335] width 170 height 10
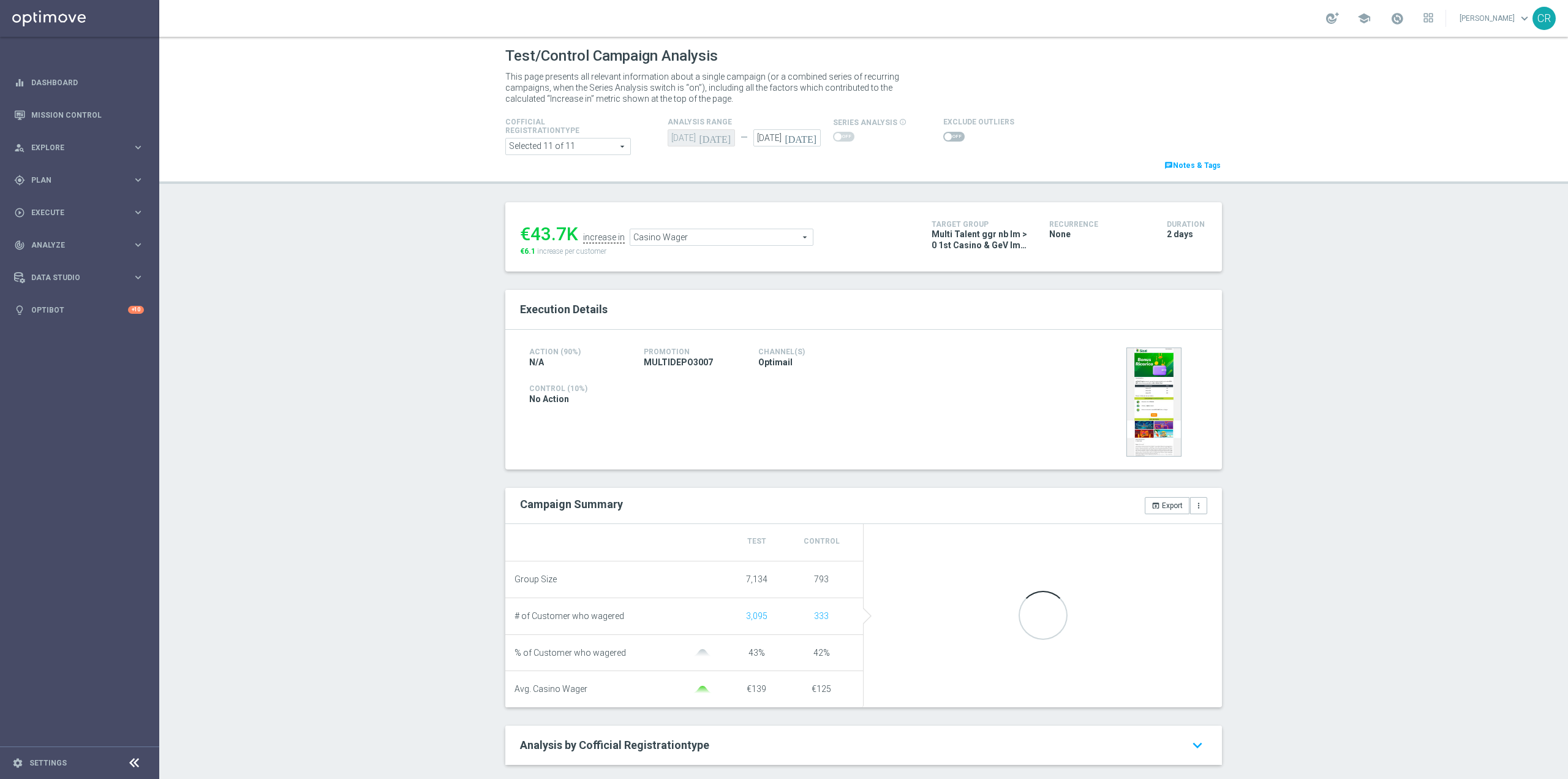
scroll to position [122, 0]
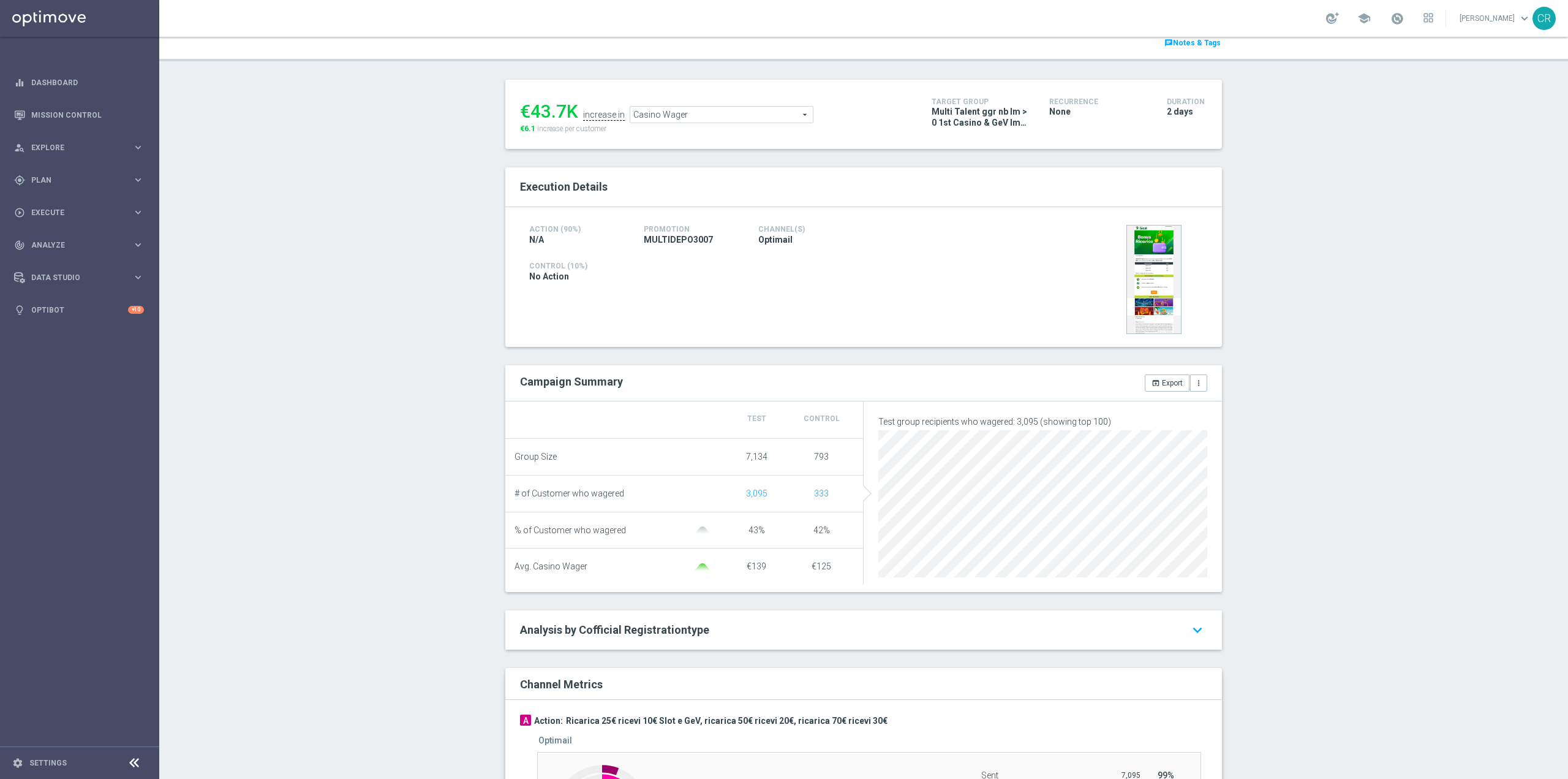
click at [750, 111] on span "Casino Wager" at bounding box center [721, 114] width 183 height 16
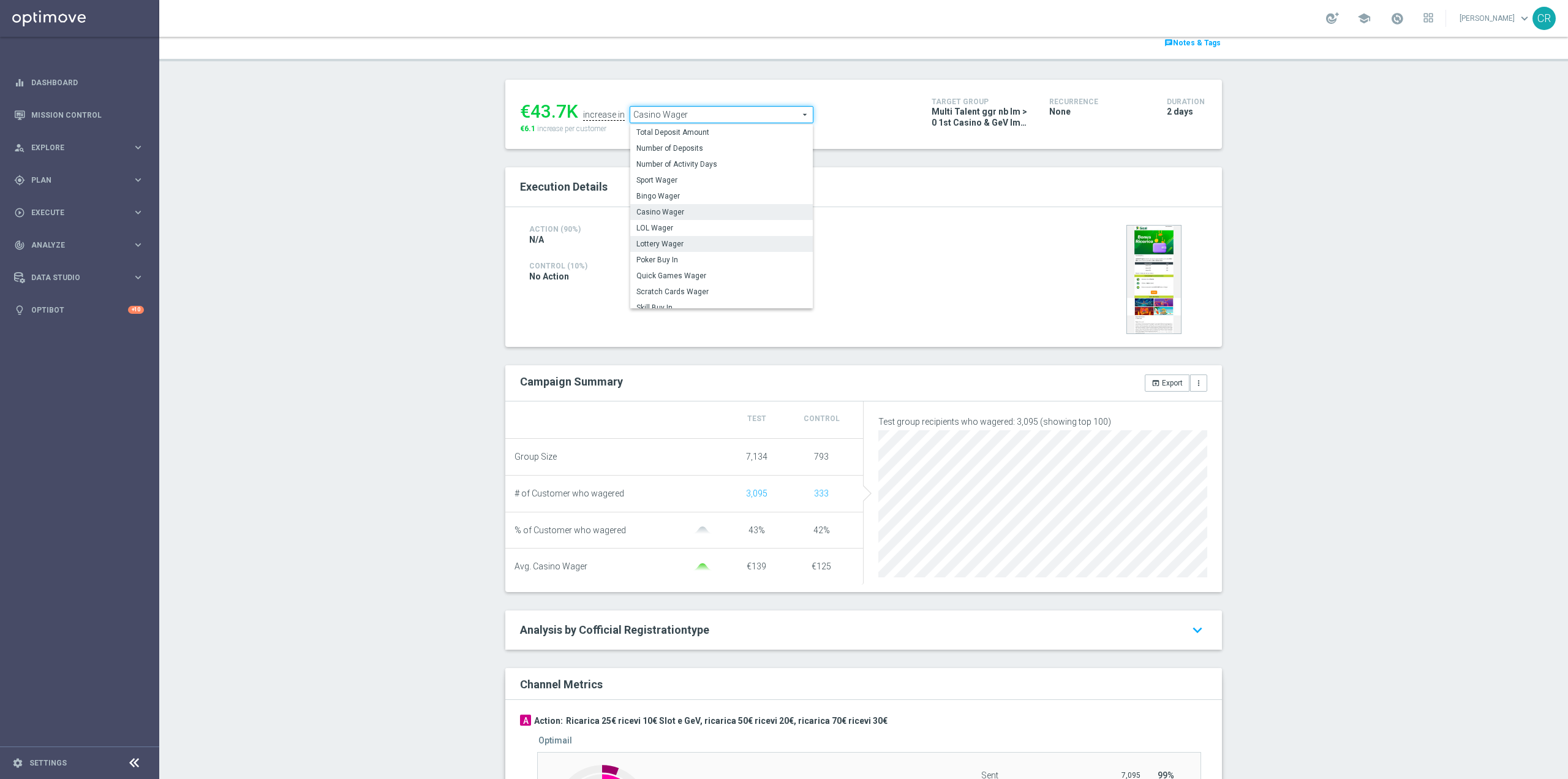
click at [713, 248] on span "Lottery Wager" at bounding box center [721, 244] width 170 height 10
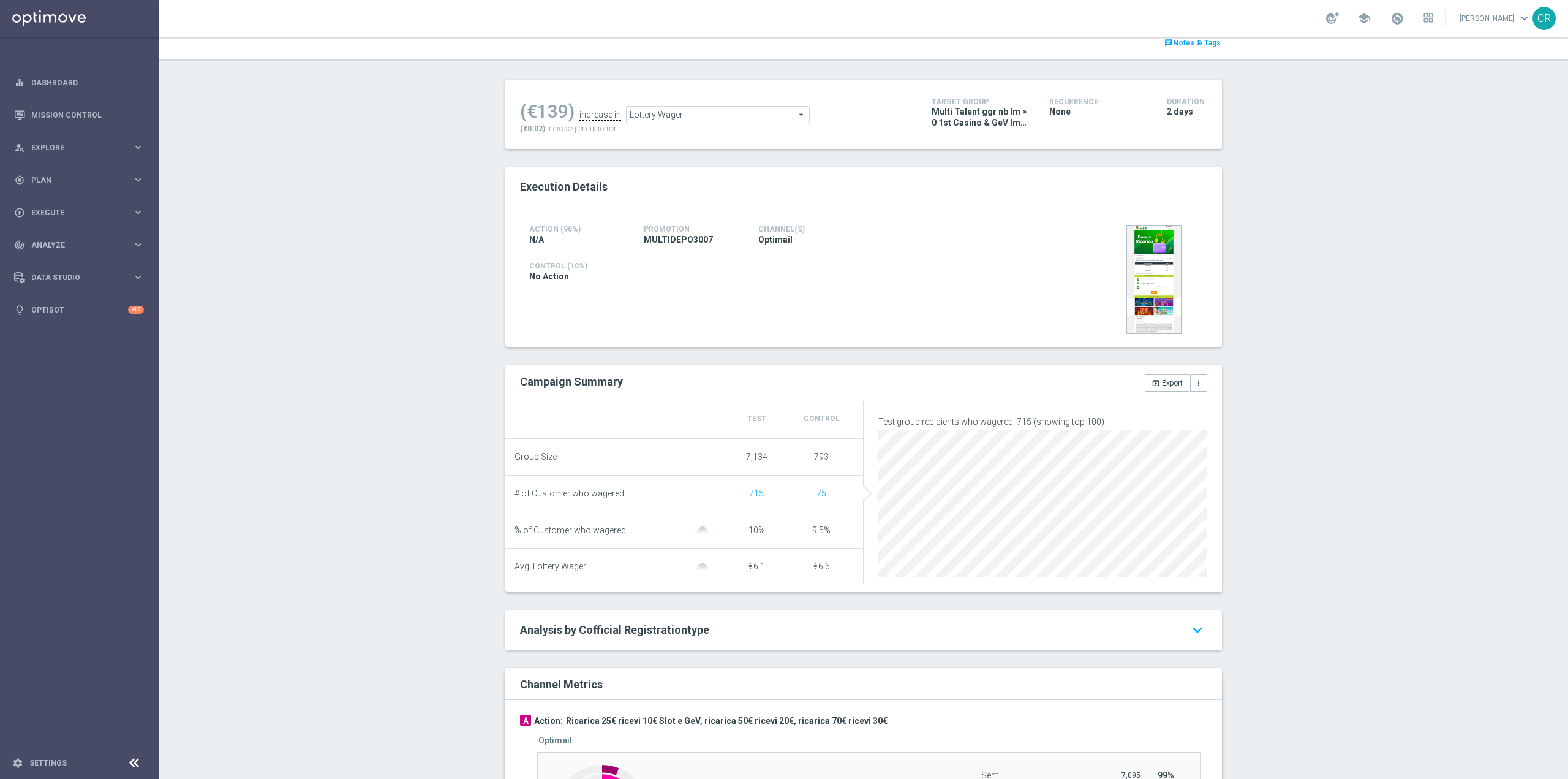
click at [720, 118] on span "Lottery Wager" at bounding box center [718, 114] width 183 height 16
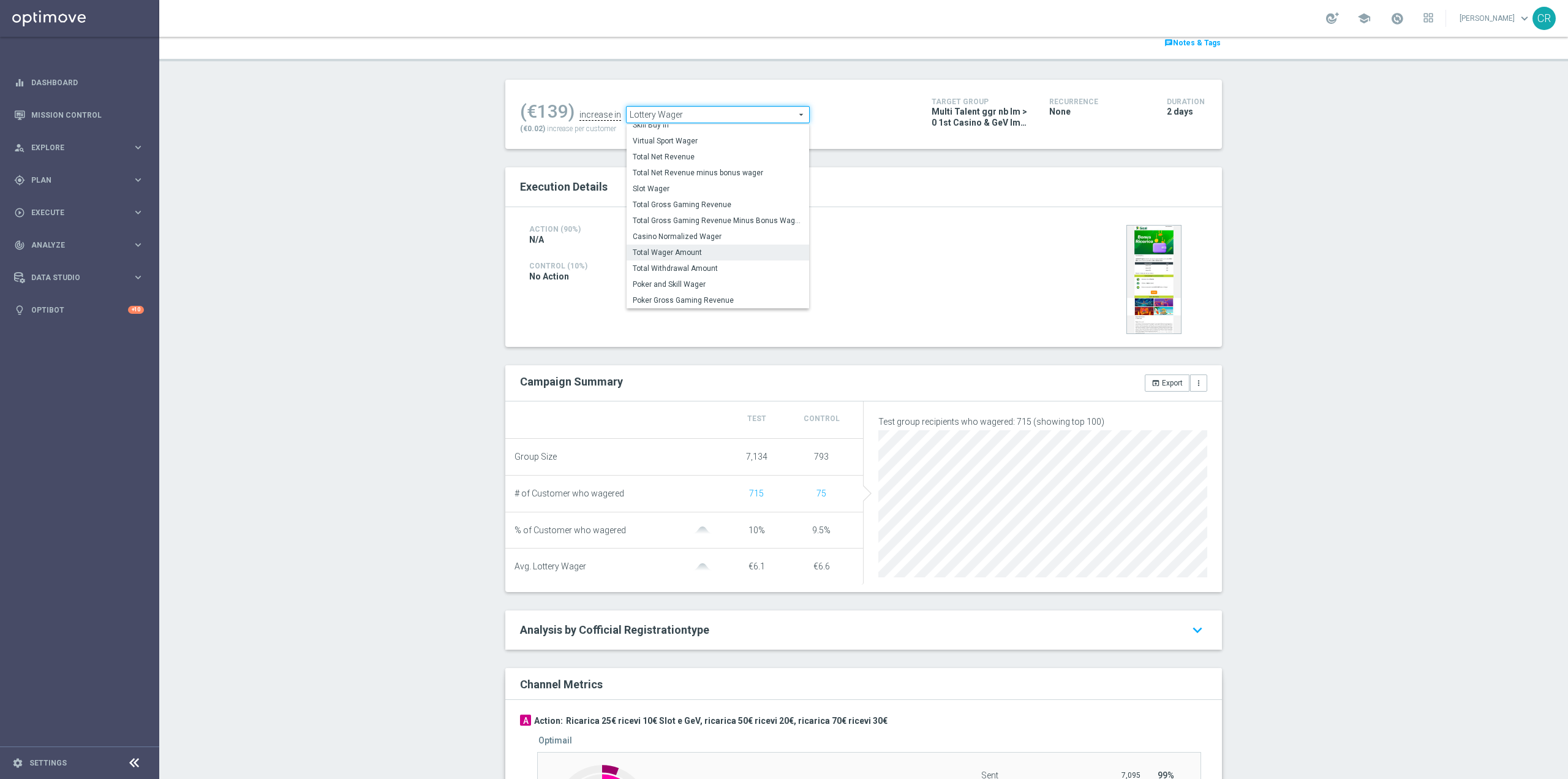
scroll to position [124, 0]
click at [709, 161] on span "Scratch Cards Wager" at bounding box center [718, 163] width 170 height 10
type input "Scratch Cards Wager"
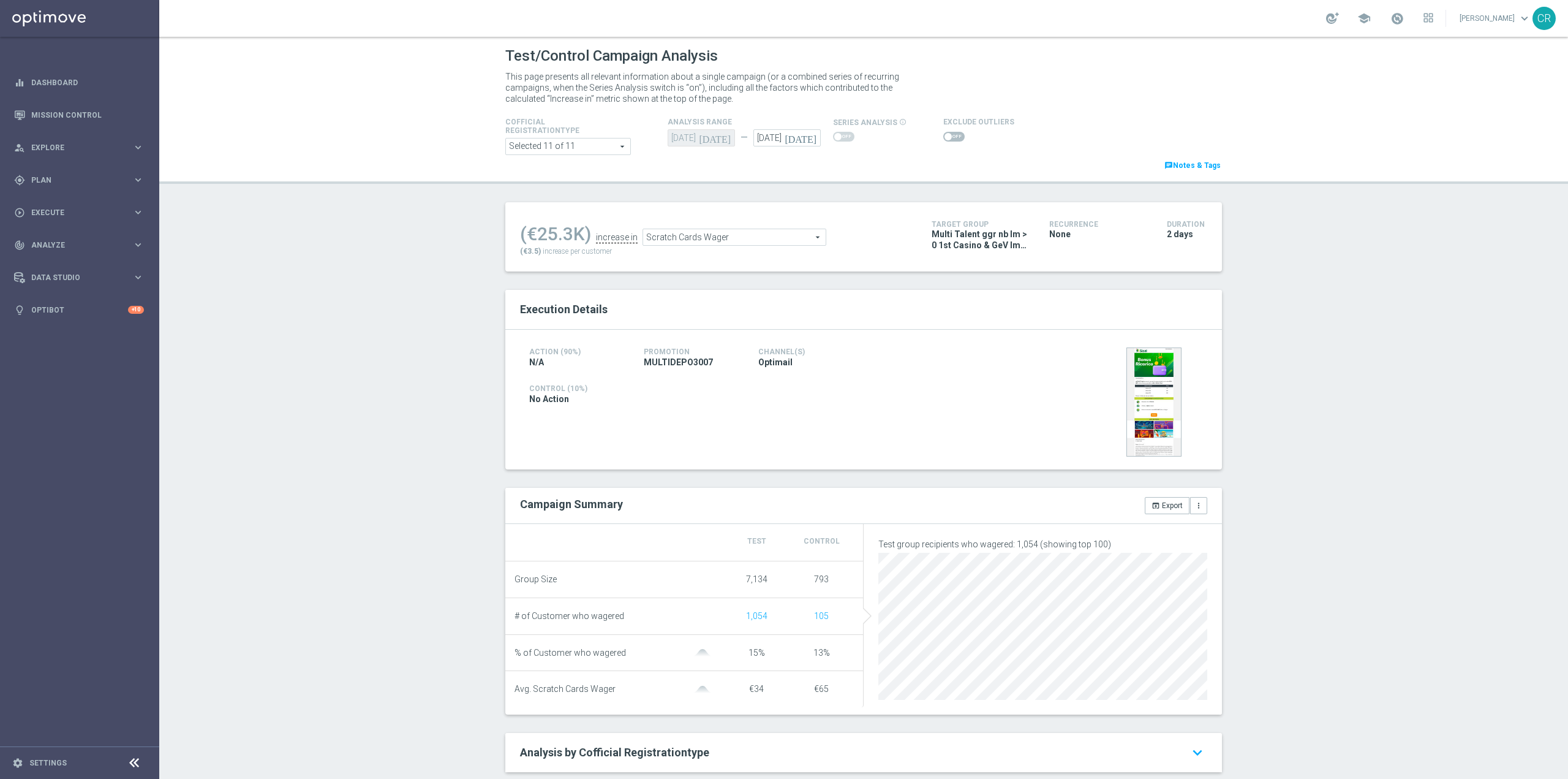
click at [944, 135] on span at bounding box center [954, 137] width 21 height 10
click at [944, 135] on input "checkbox" at bounding box center [954, 137] width 21 height 10
checkbox input "true"
